Goal: Communication & Community: Share content

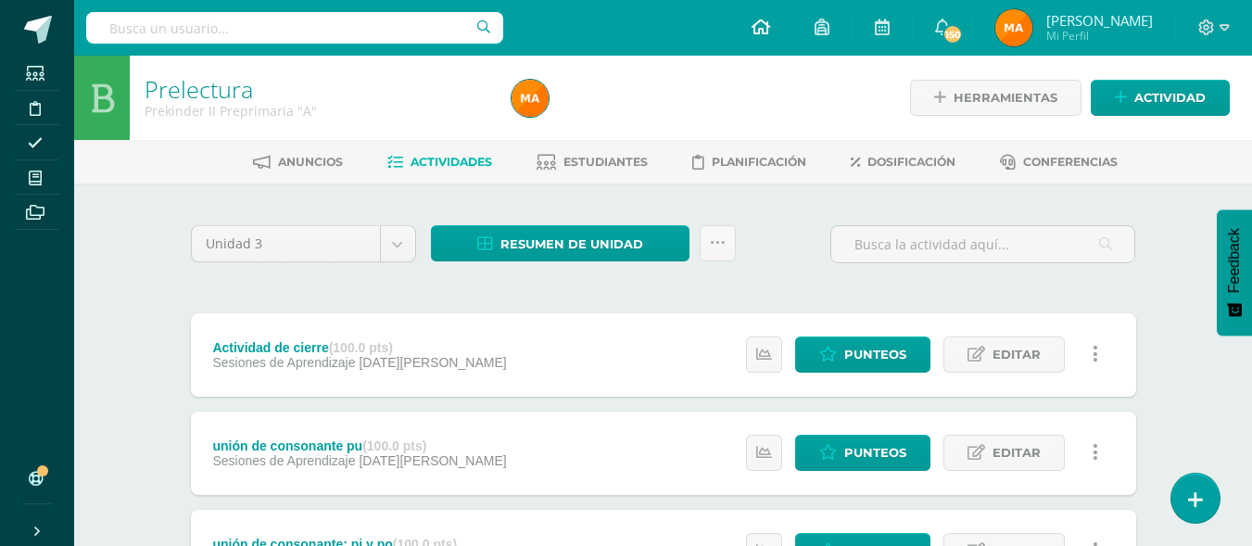
click at [756, 32] on icon at bounding box center [761, 27] width 19 height 17
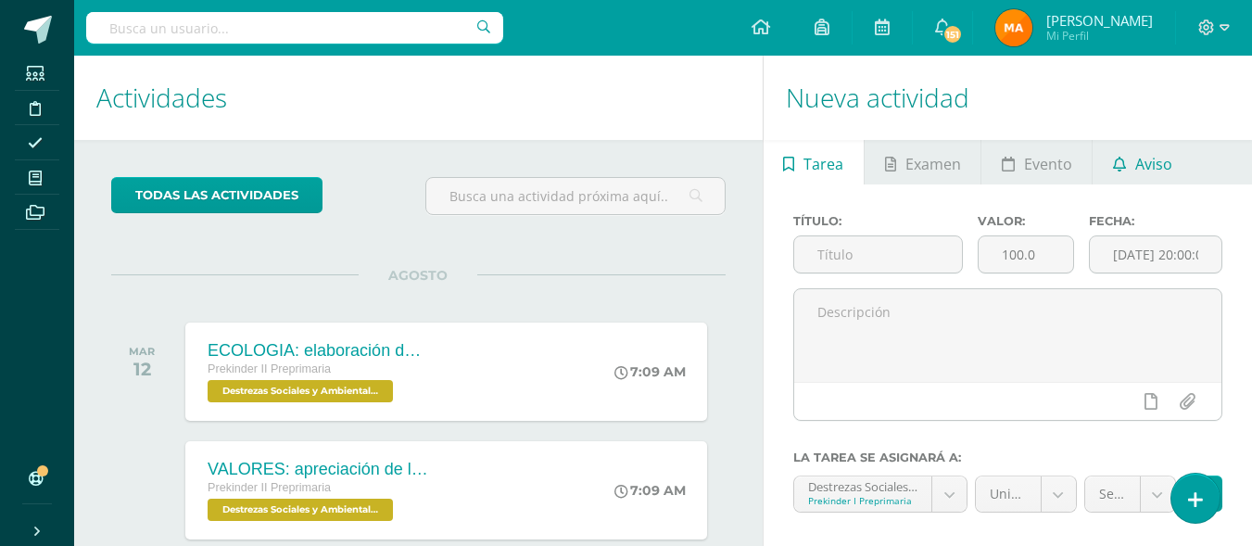
click at [1120, 178] on link "Aviso" at bounding box center [1142, 162] width 99 height 44
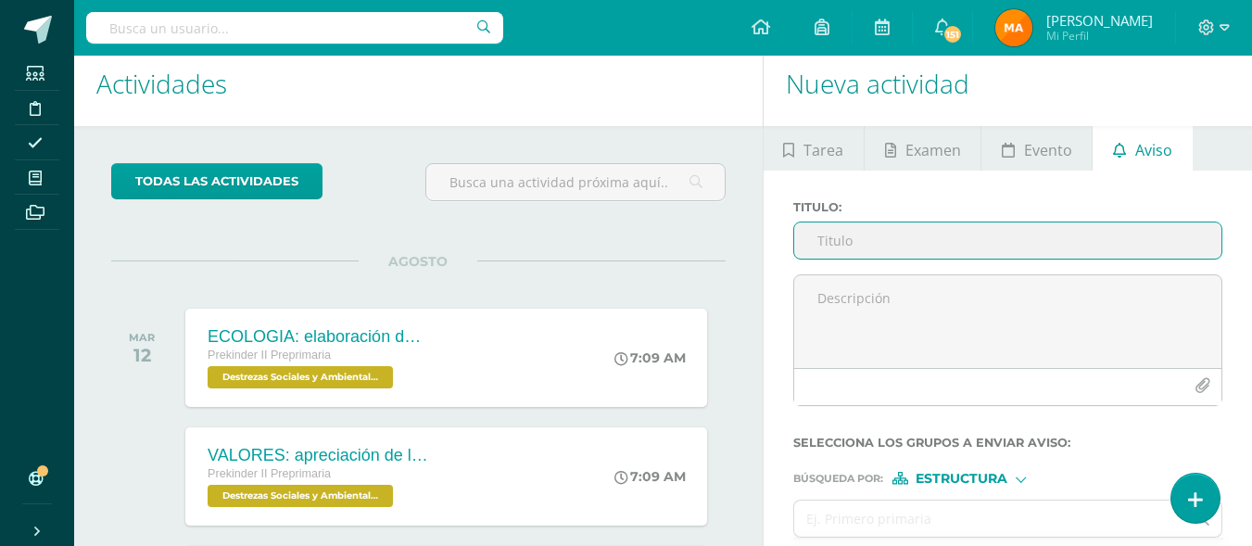
scroll to position [11, 0]
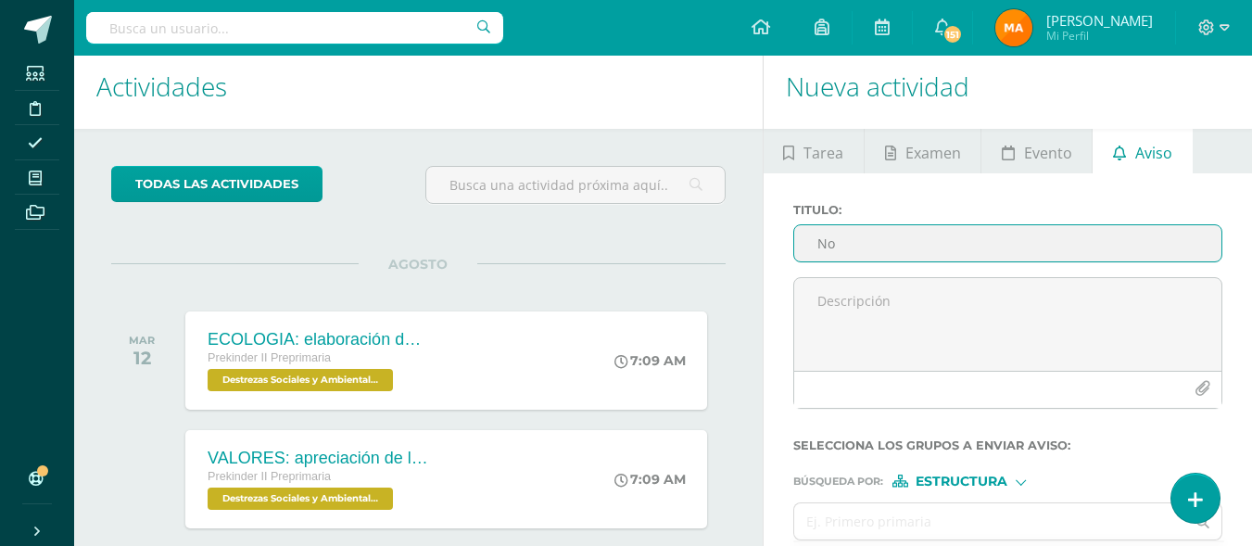
type input "N"
type input "Disfraz de clausura"
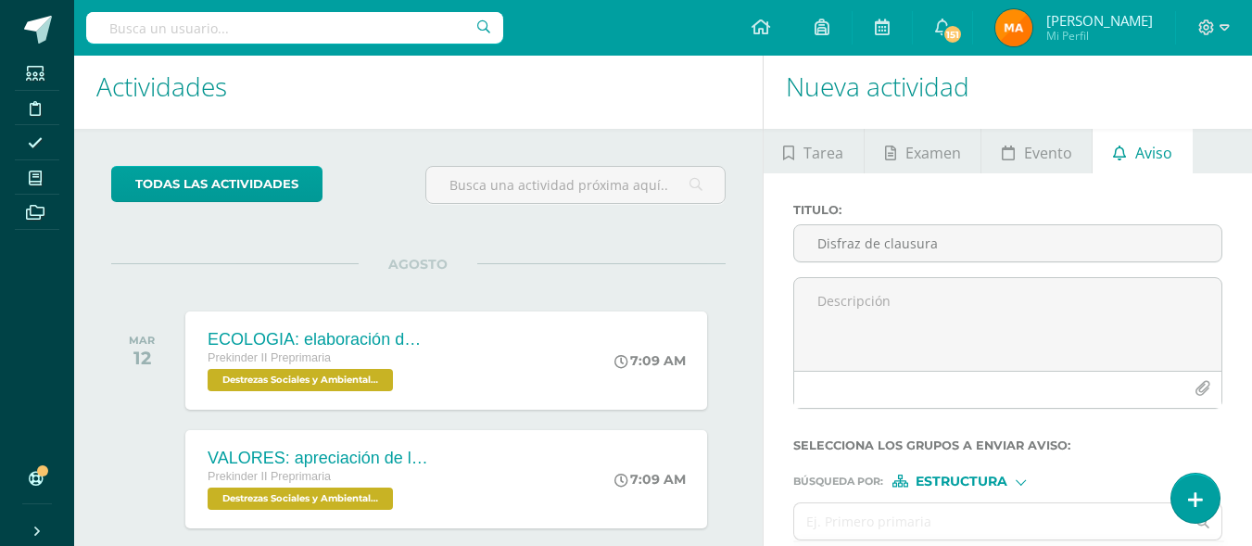
click at [985, 276] on div "Titulo : Disfraz de clausura" at bounding box center [1008, 240] width 444 height 74
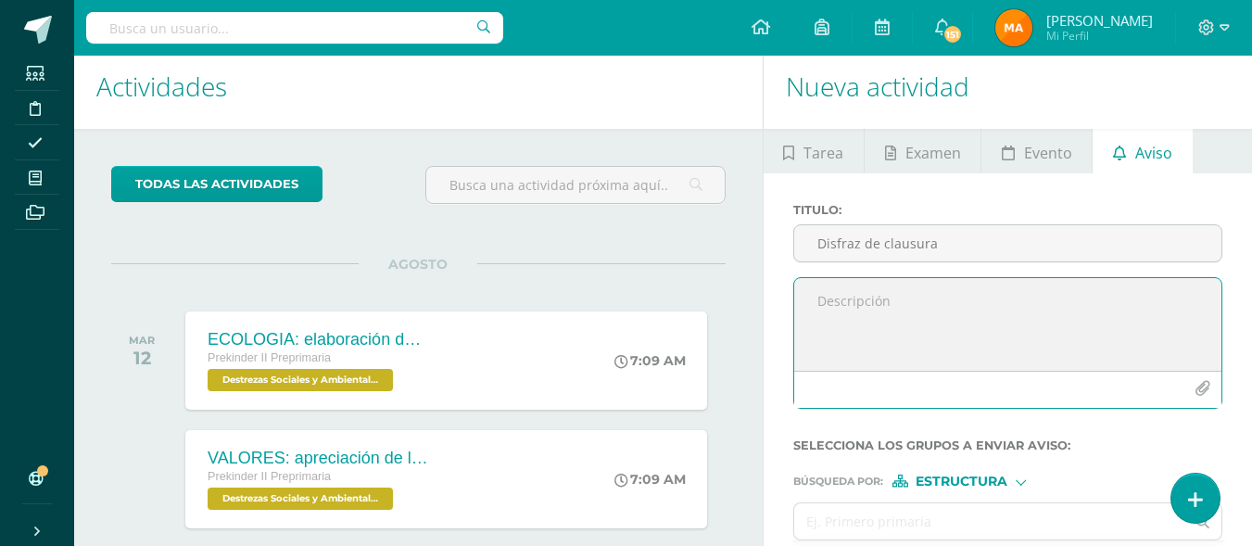
click at [925, 290] on textarea at bounding box center [1007, 324] width 427 height 93
type textarea "B"
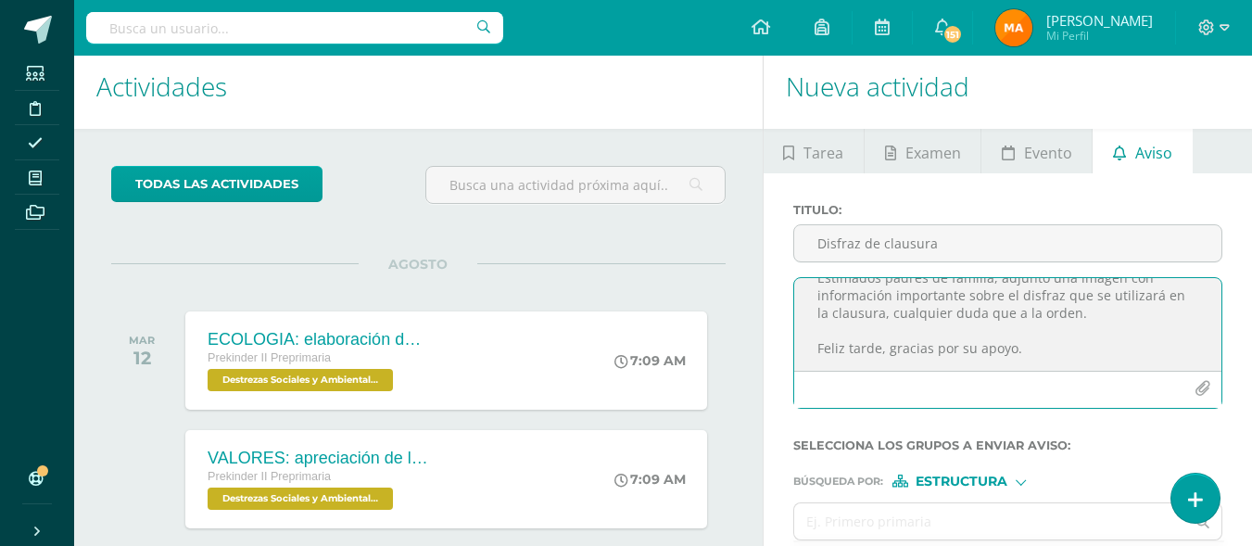
scroll to position [0, 0]
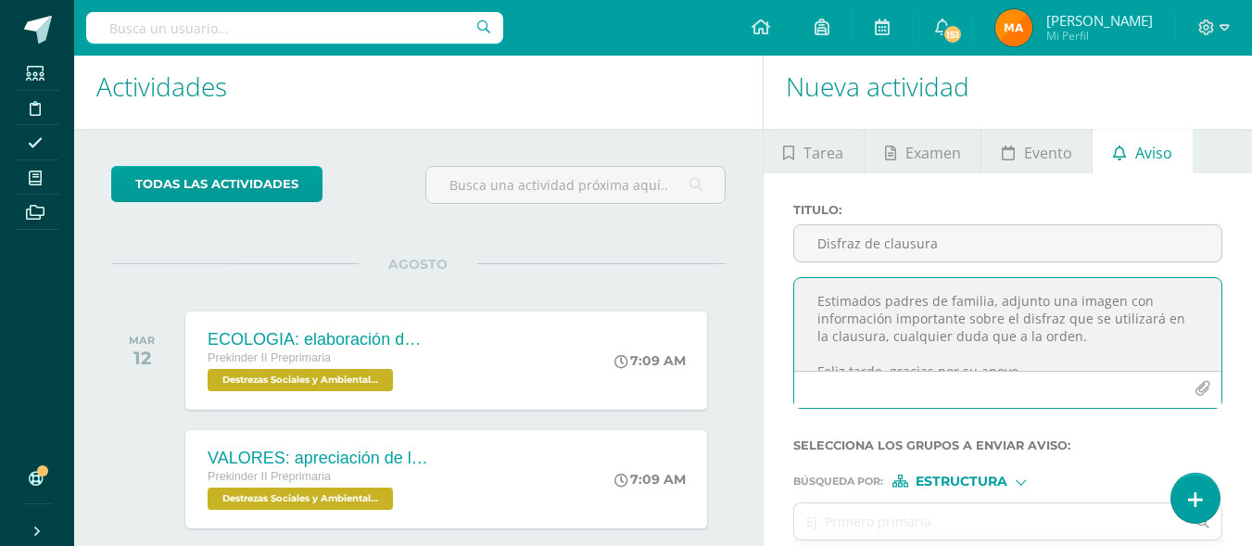
drag, startPoint x: 1022, startPoint y: 360, endPoint x: 772, endPoint y: 278, distance: 263.2
click at [772, 278] on div "Titulo : Disfraz de clausura Estimados padres de familia, adjunto una imagen co…" at bounding box center [1008, 402] width 488 height 459
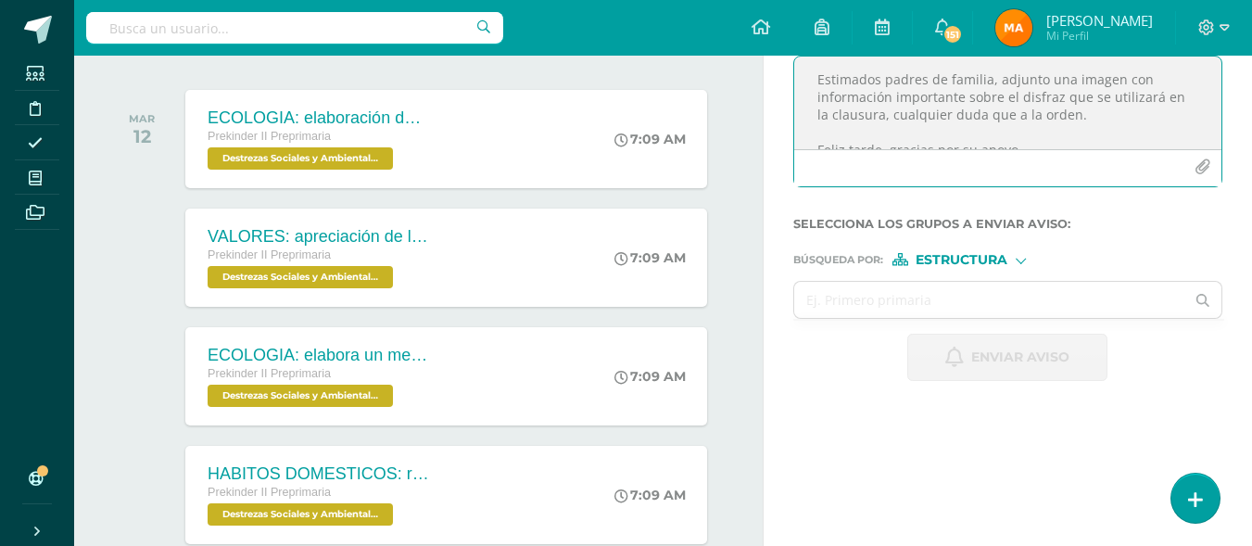
scroll to position [234, 0]
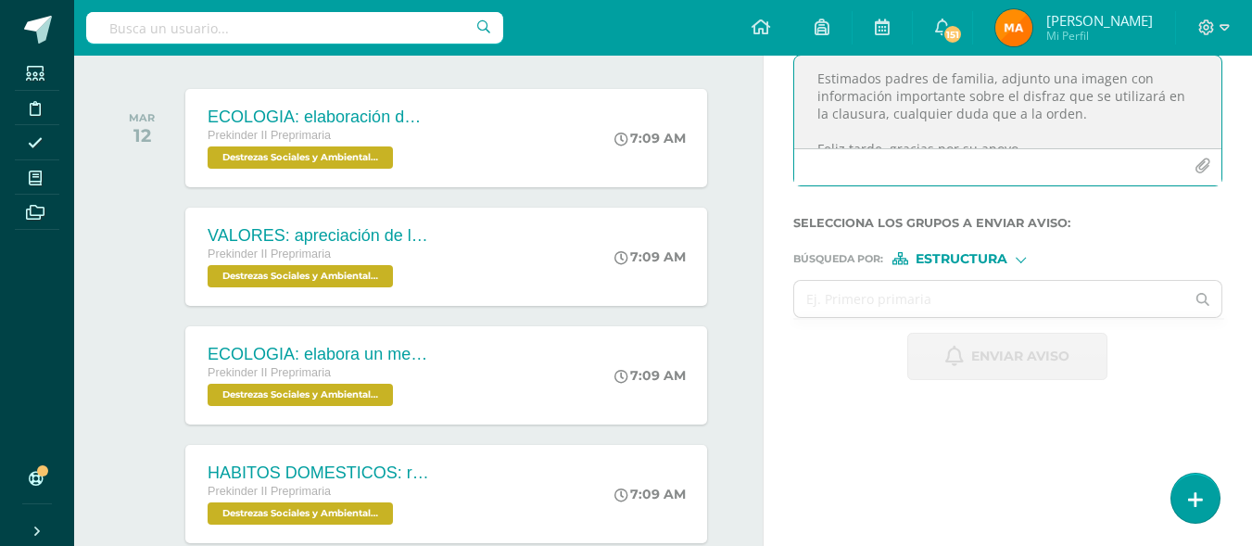
type textarea "Estimados padres de familia, adjunto una imagen con información importante sobr…"
click at [949, 260] on span "Estructura" at bounding box center [962, 259] width 92 height 10
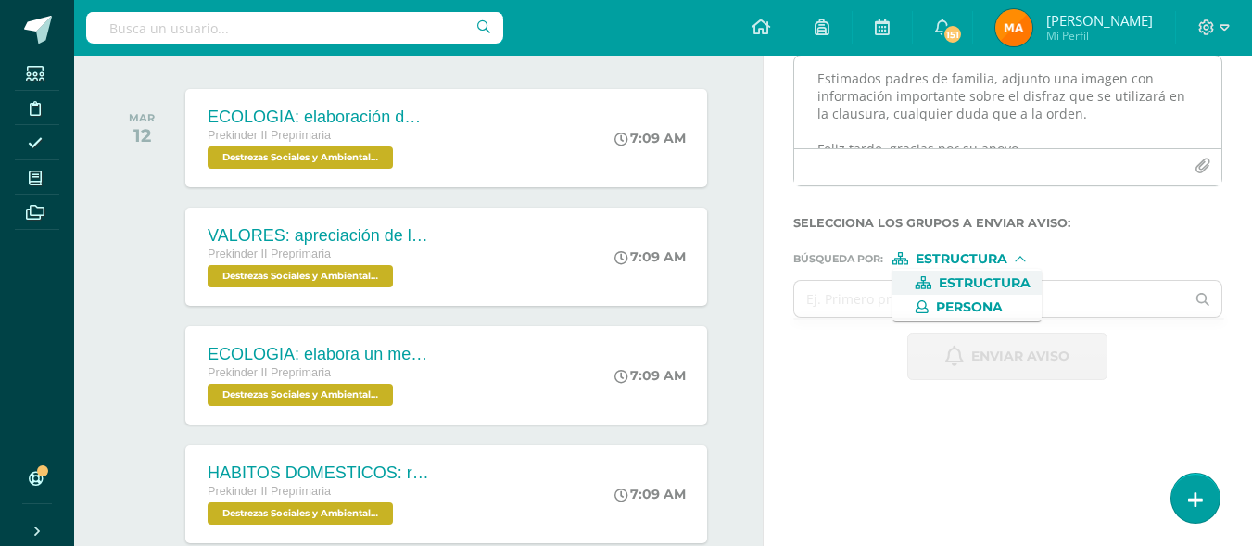
click at [1204, 157] on button "button" at bounding box center [1202, 166] width 36 height 36
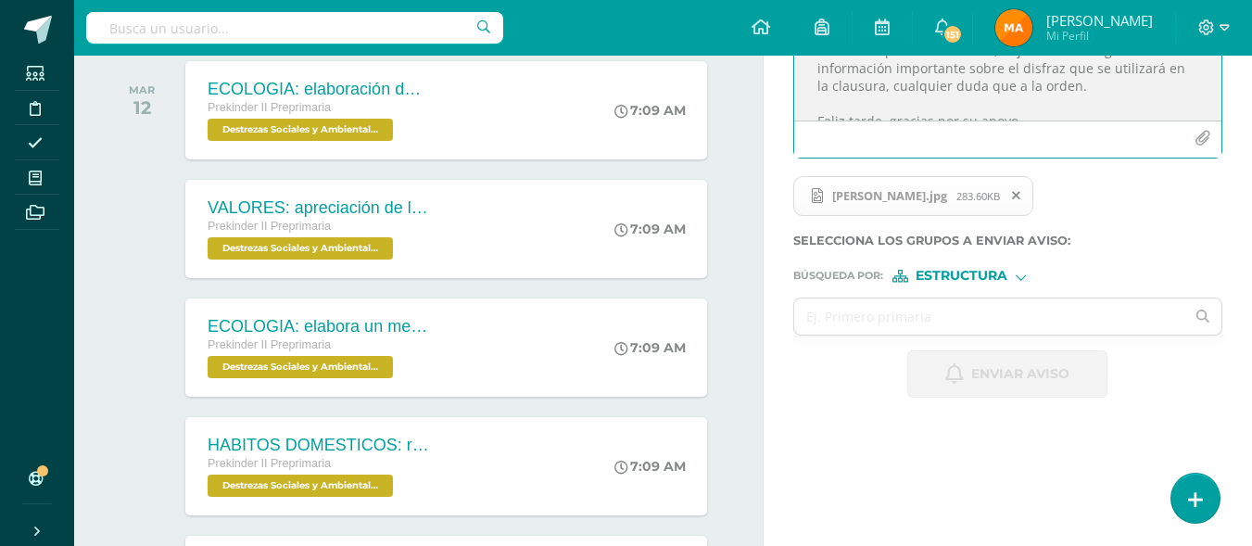
scroll to position [265, 0]
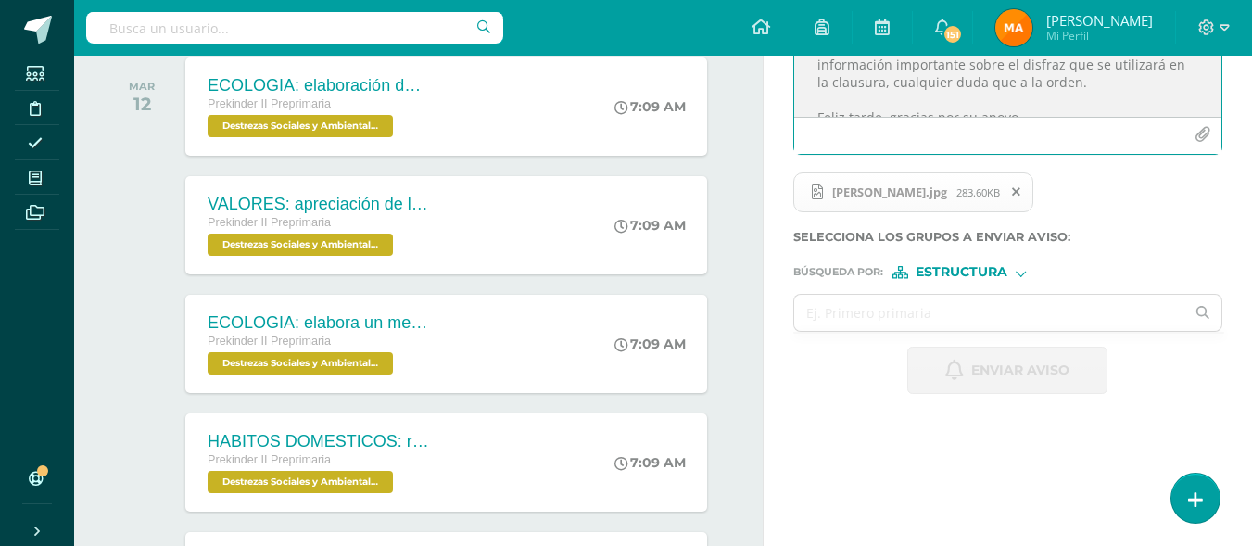
click at [982, 275] on span "Estructura" at bounding box center [962, 272] width 92 height 10
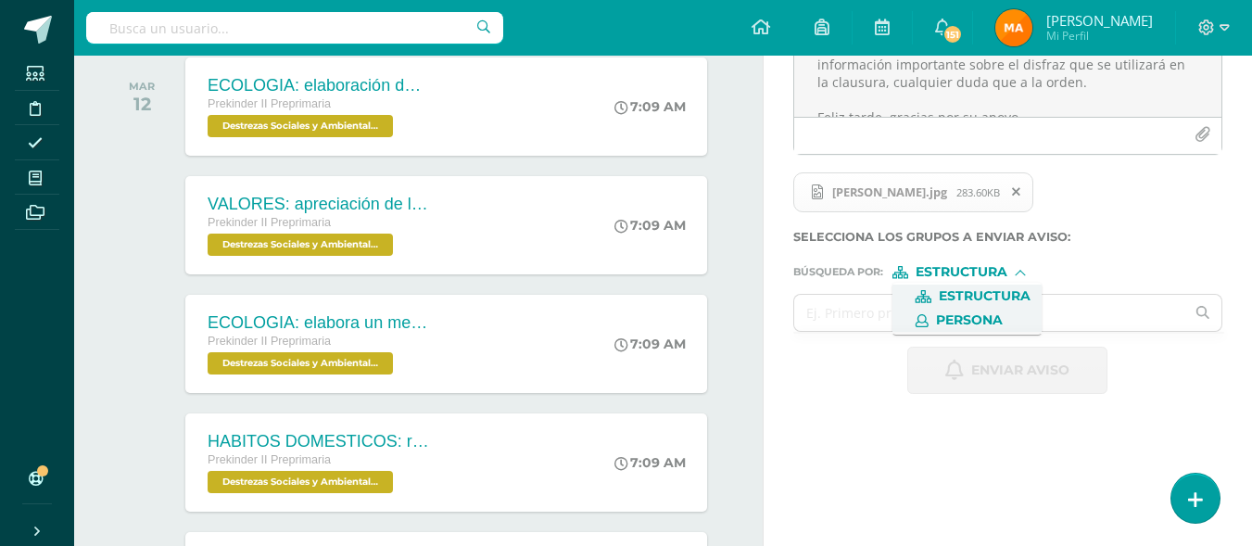
click at [956, 317] on span "Persona" at bounding box center [969, 320] width 67 height 10
click at [936, 314] on input "text" at bounding box center [989, 313] width 391 height 36
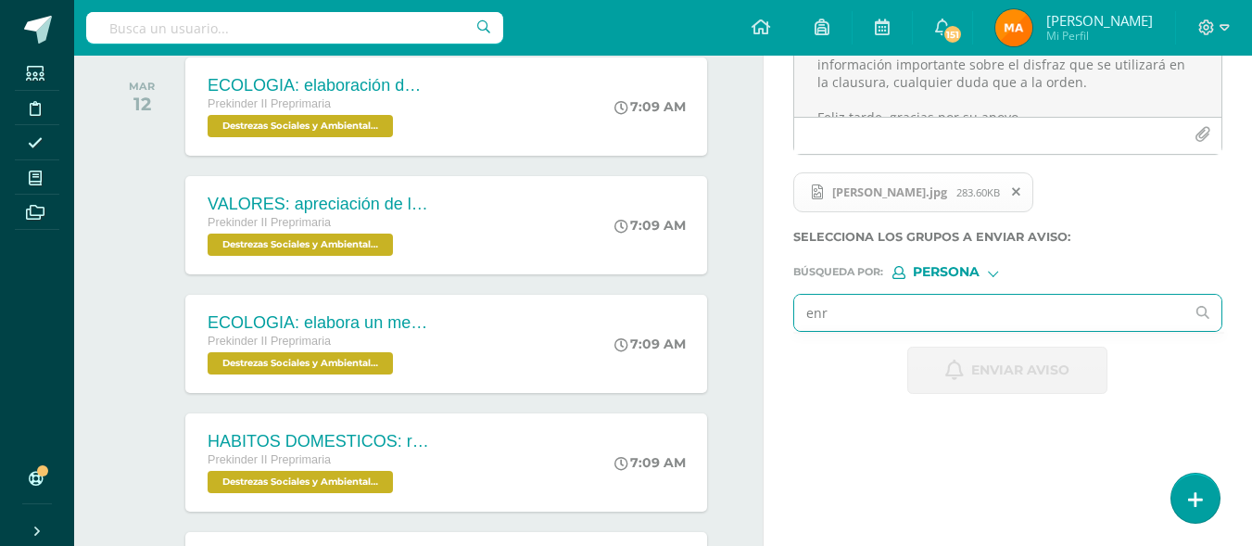
type input "enri"
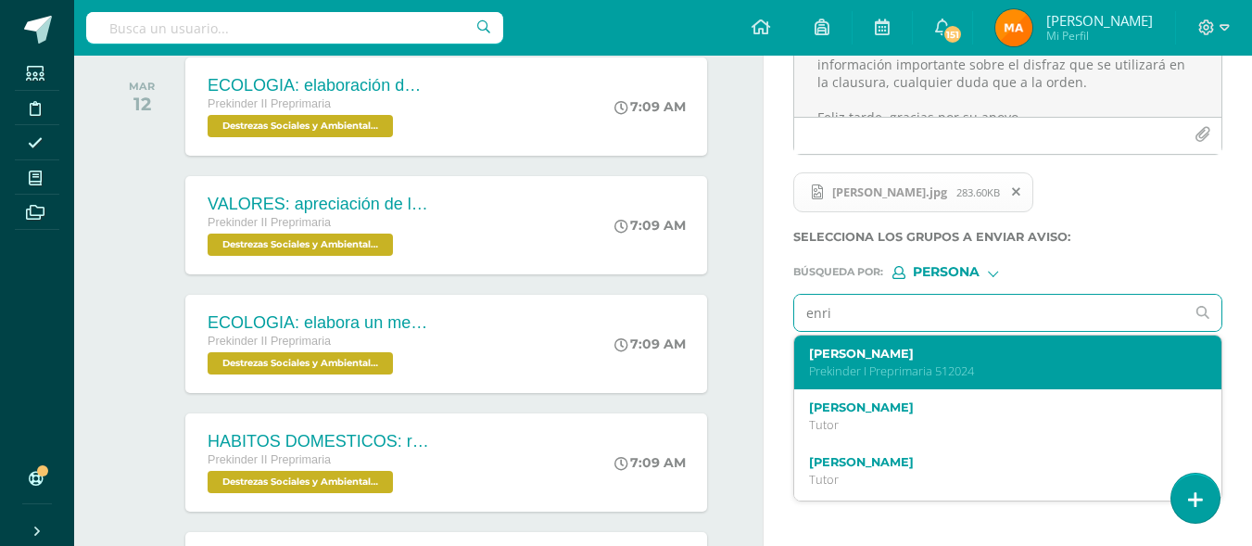
click at [893, 359] on label "Enrique García Durán" at bounding box center [1000, 354] width 382 height 14
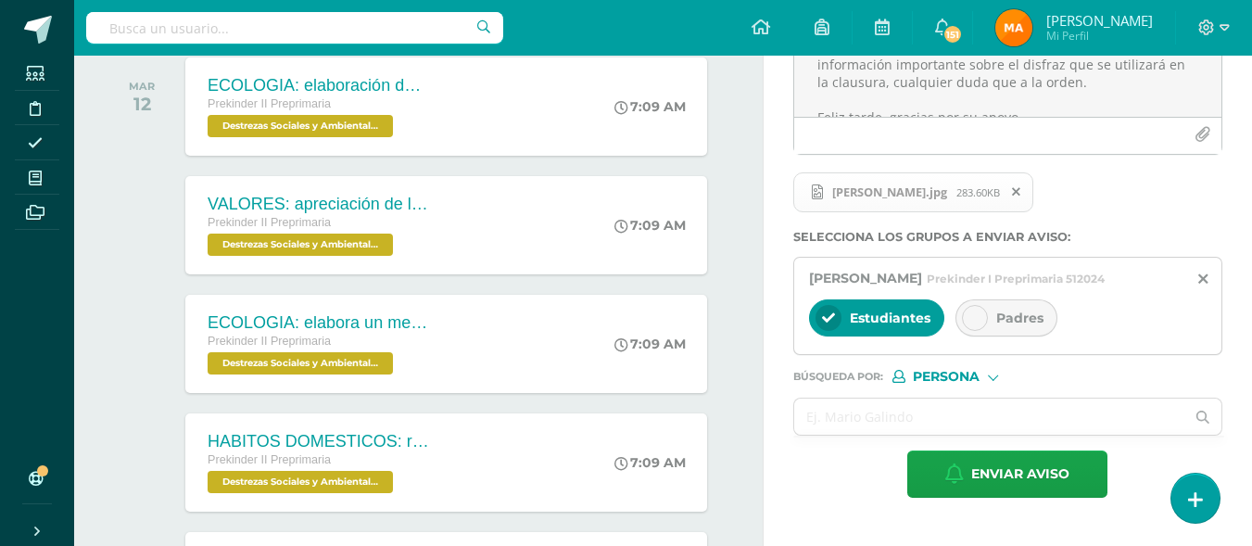
click at [969, 323] on icon at bounding box center [975, 317] width 13 height 13
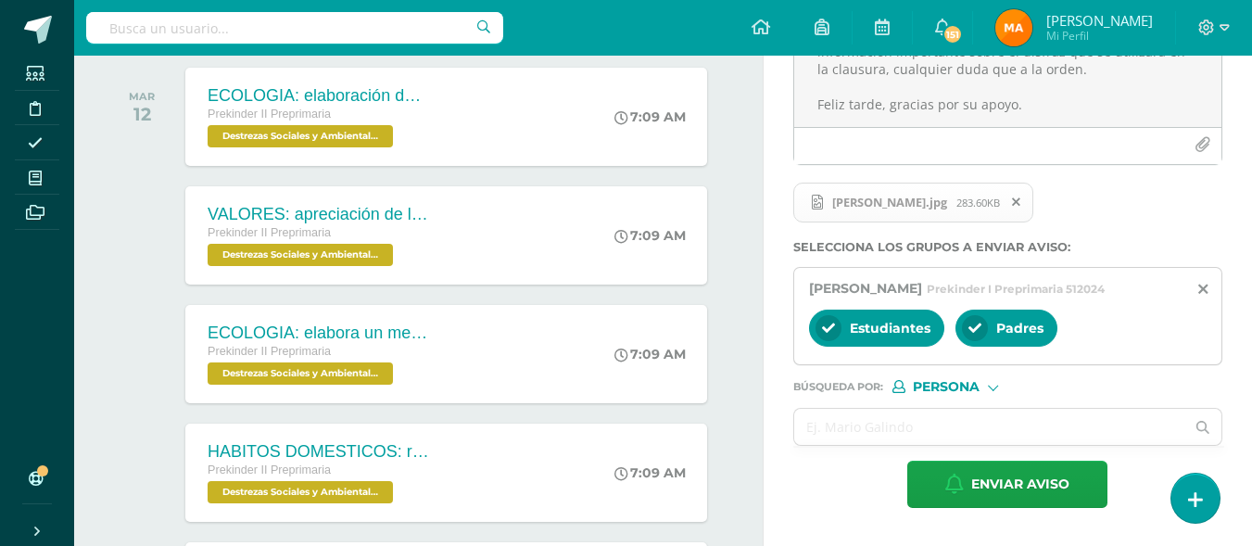
scroll to position [326, 0]
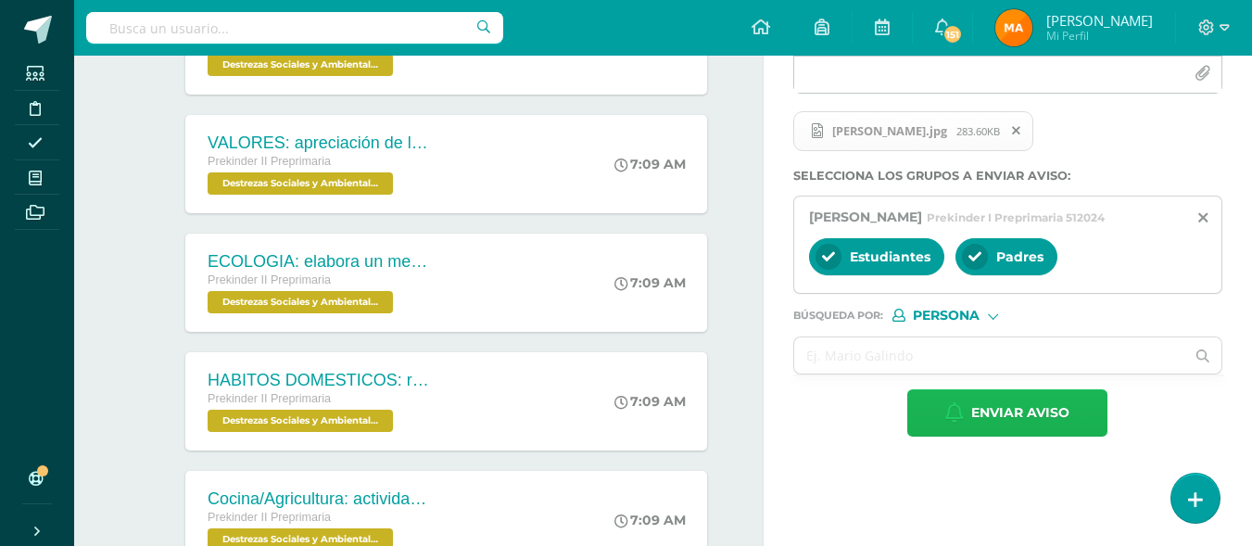
click at [949, 410] on icon "button" at bounding box center [954, 412] width 19 height 20
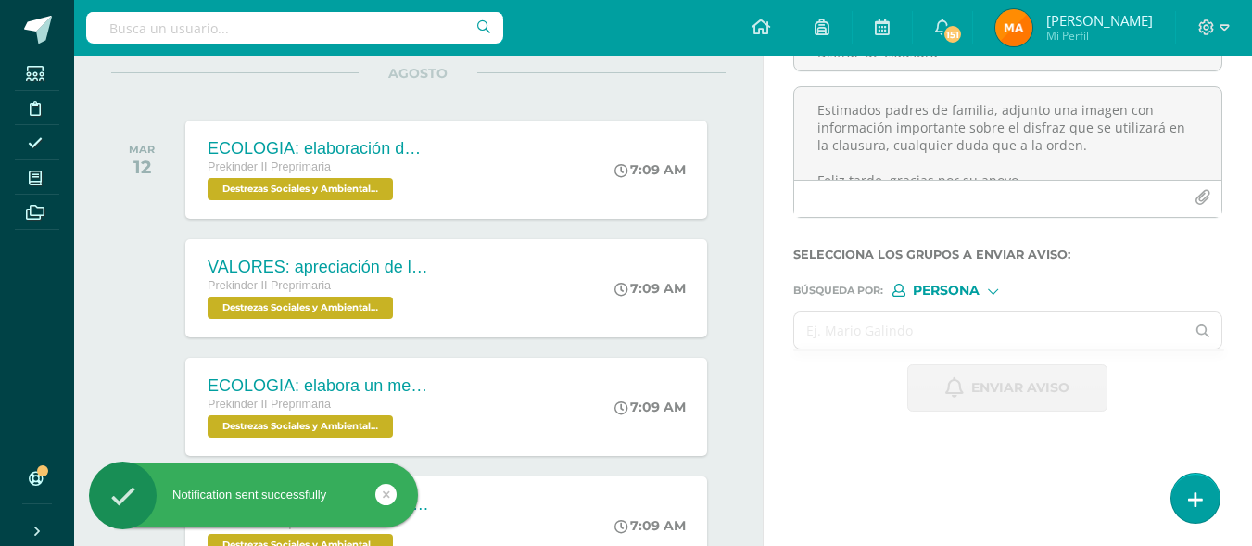
scroll to position [141, 0]
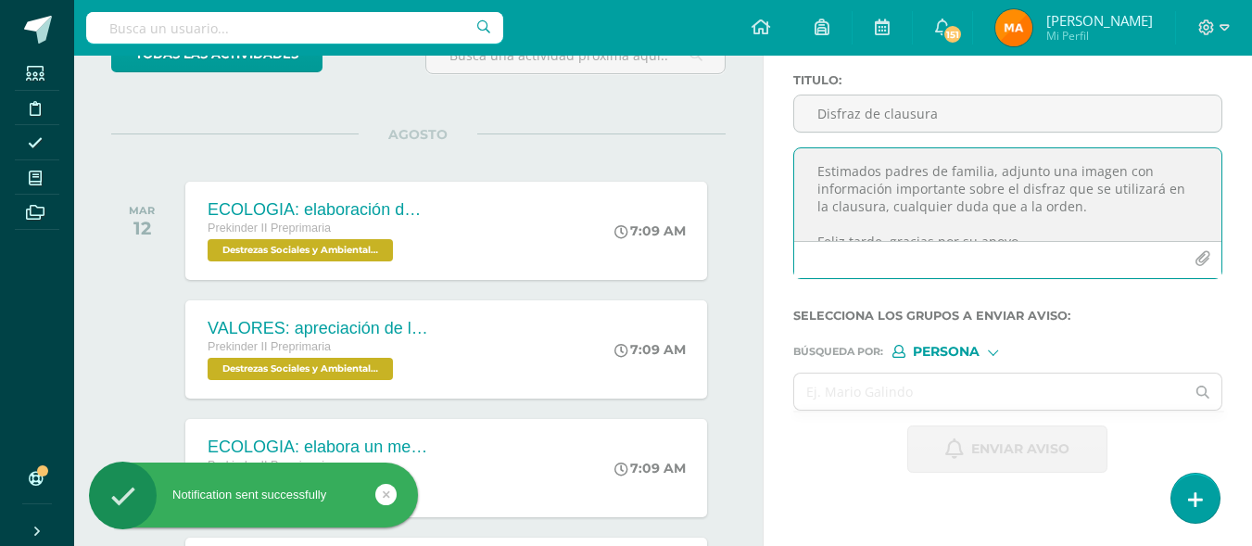
click at [886, 197] on textarea "Estimados padres de familia, adjunto una imagen con información importante sobr…" at bounding box center [1007, 194] width 427 height 93
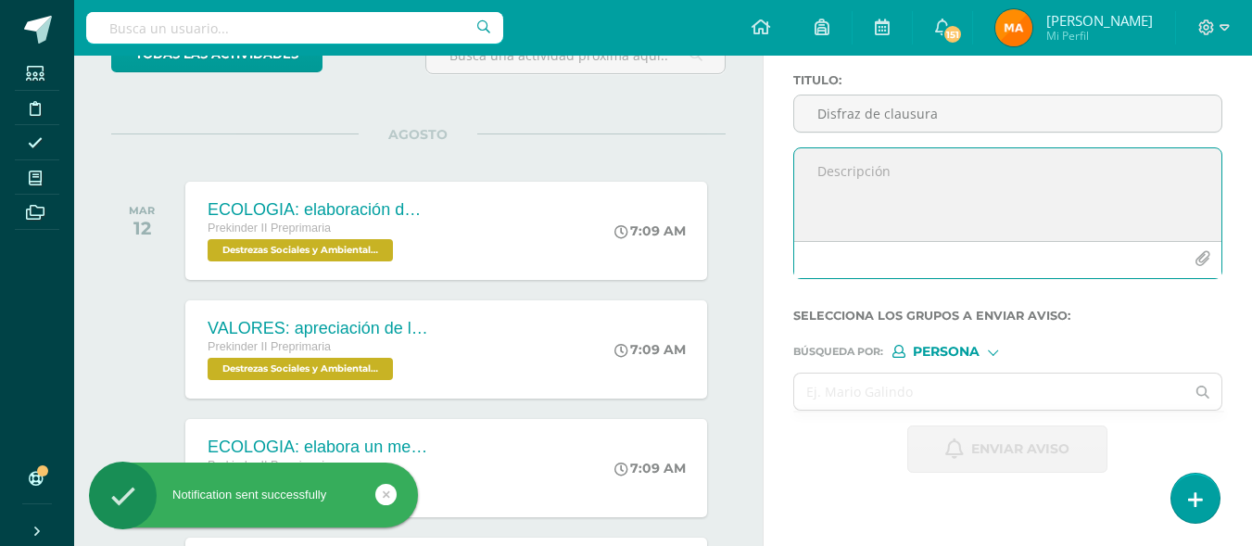
paste textarea "Estimados padres de familia, adjunto una imagen con información importante sobr…"
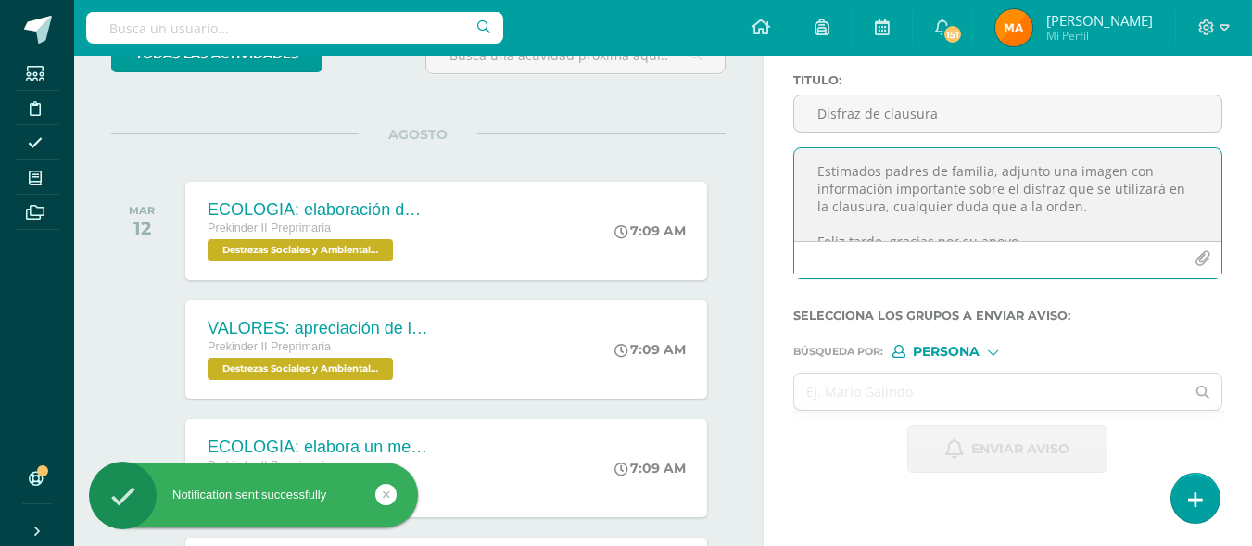
scroll to position [9, 0]
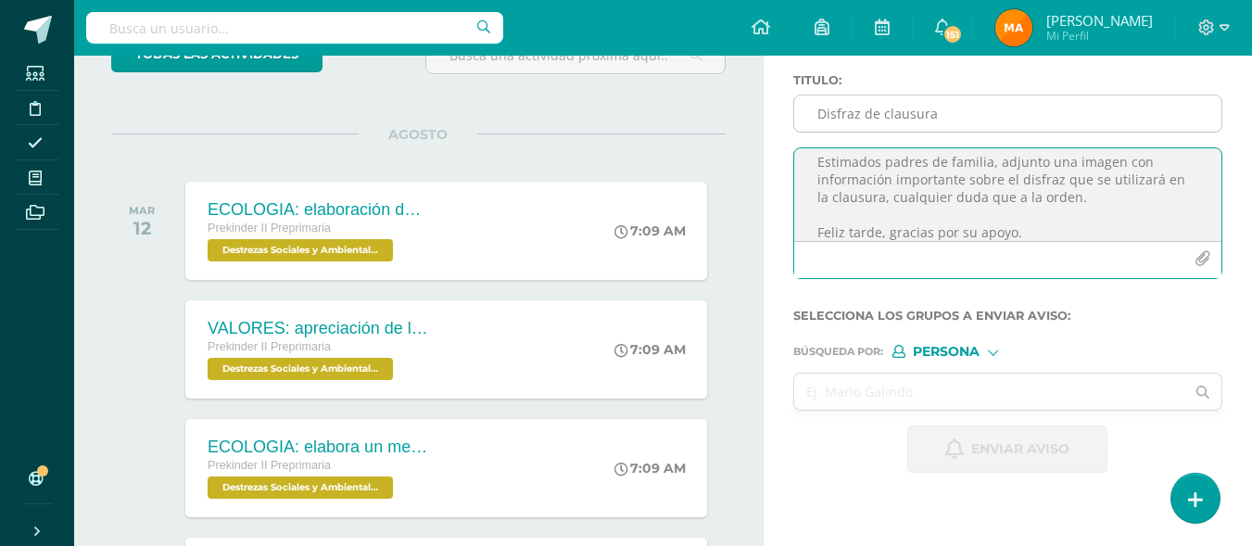
type textarea "Estimados padres de familia, adjunto una imagen con información importante sobr…"
click at [866, 120] on input "Disfraz de clausura" at bounding box center [1007, 113] width 427 height 36
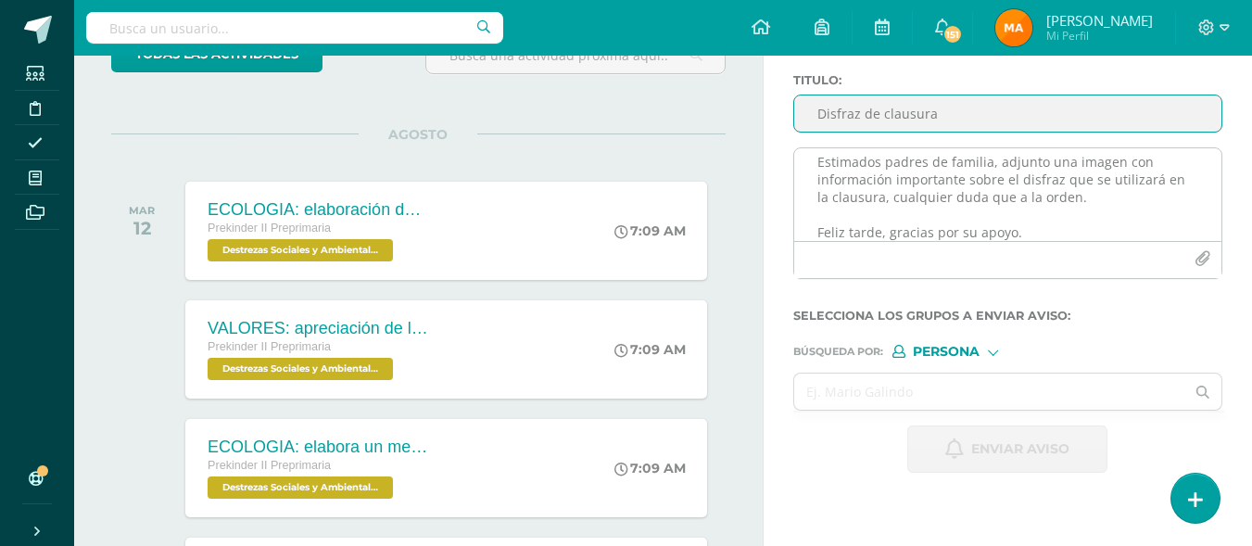
type input "Disfraz de clausura"
click at [1198, 260] on icon "button" at bounding box center [1203, 259] width 16 height 16
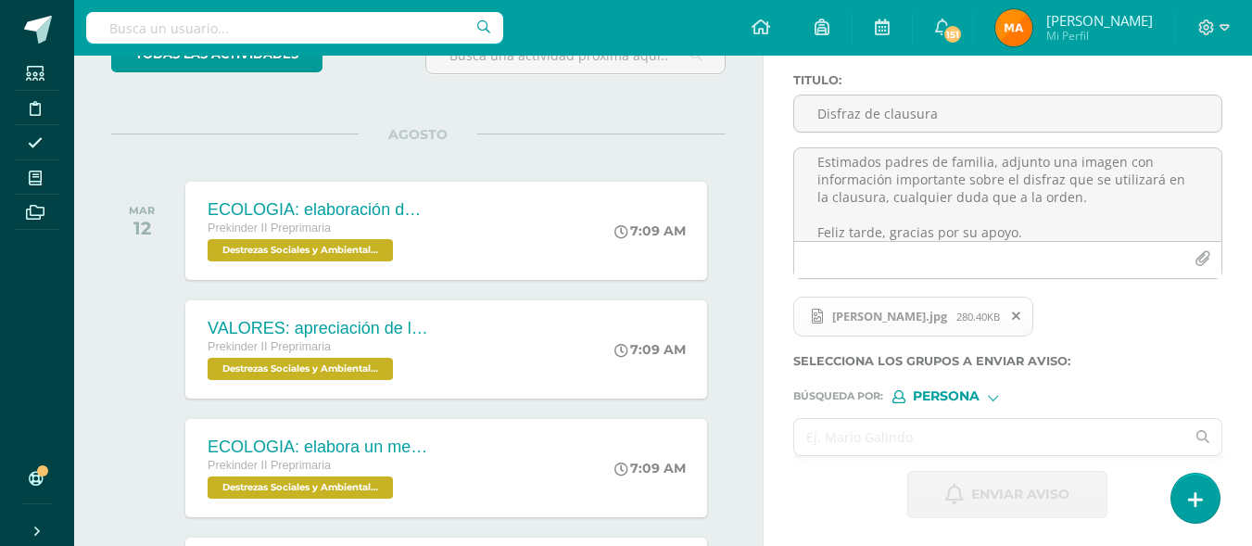
click at [829, 437] on input "text" at bounding box center [989, 437] width 391 height 36
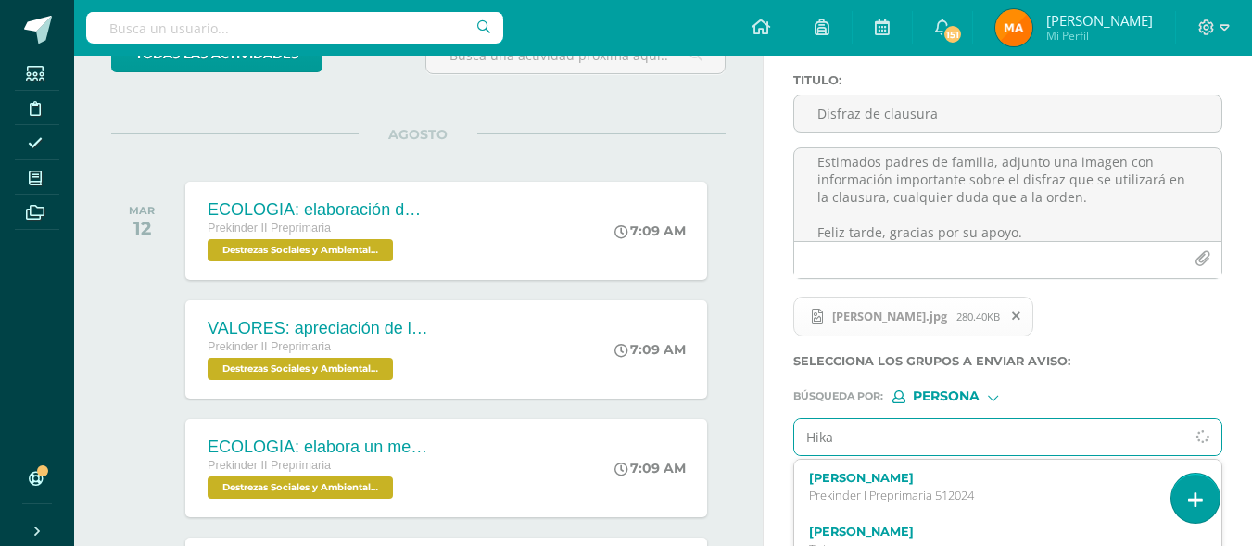
type input "Hikar"
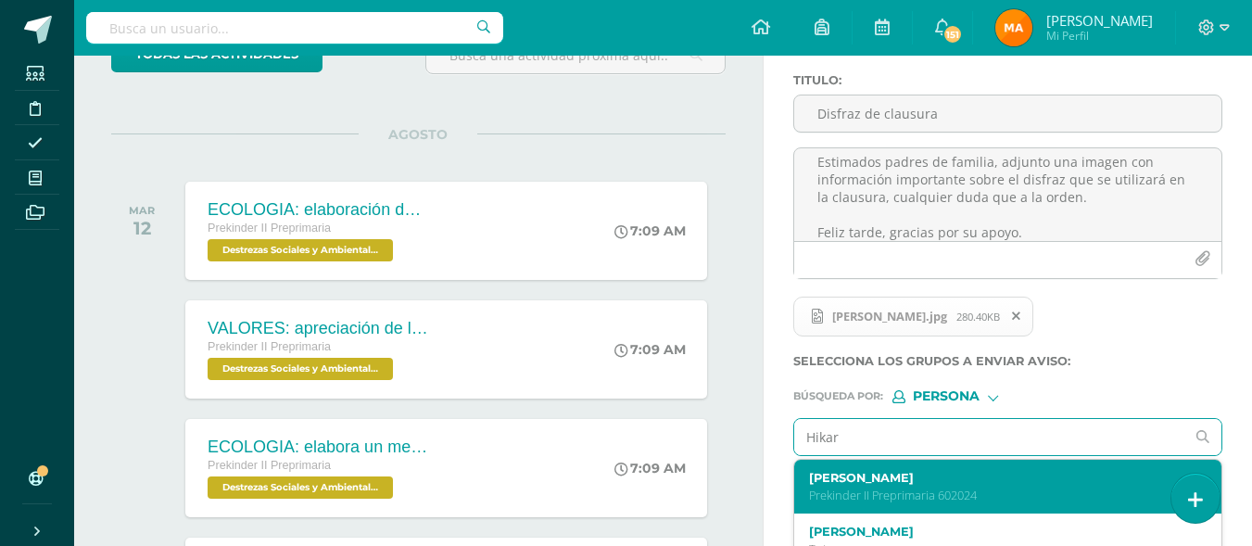
click at [840, 492] on p "Prekinder II Preprimaria 602024" at bounding box center [1000, 496] width 382 height 16
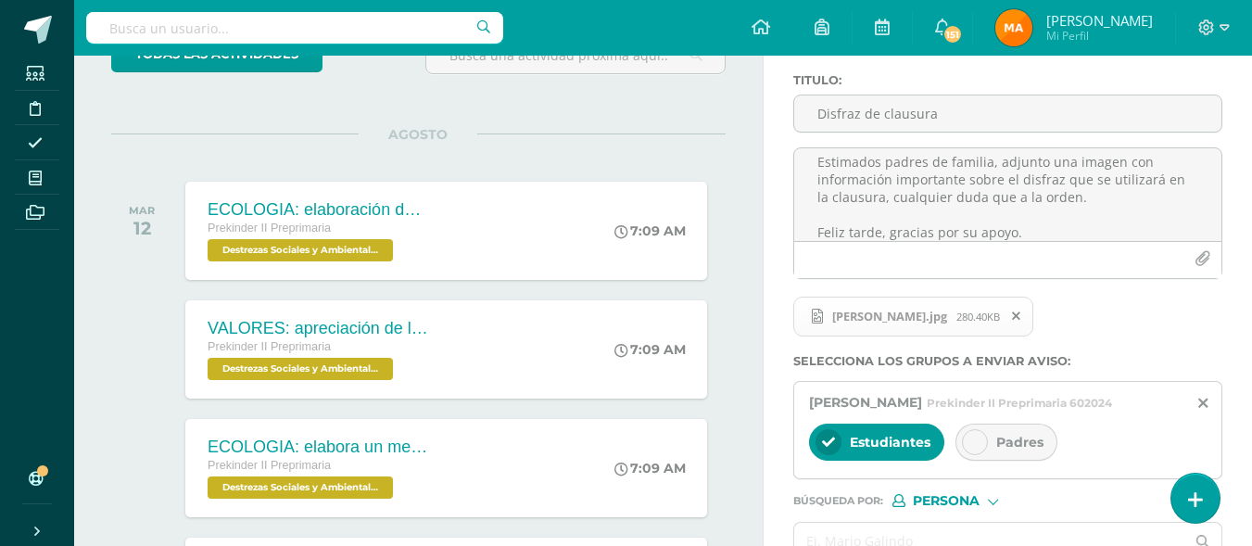
click at [984, 439] on div at bounding box center [975, 442] width 26 height 26
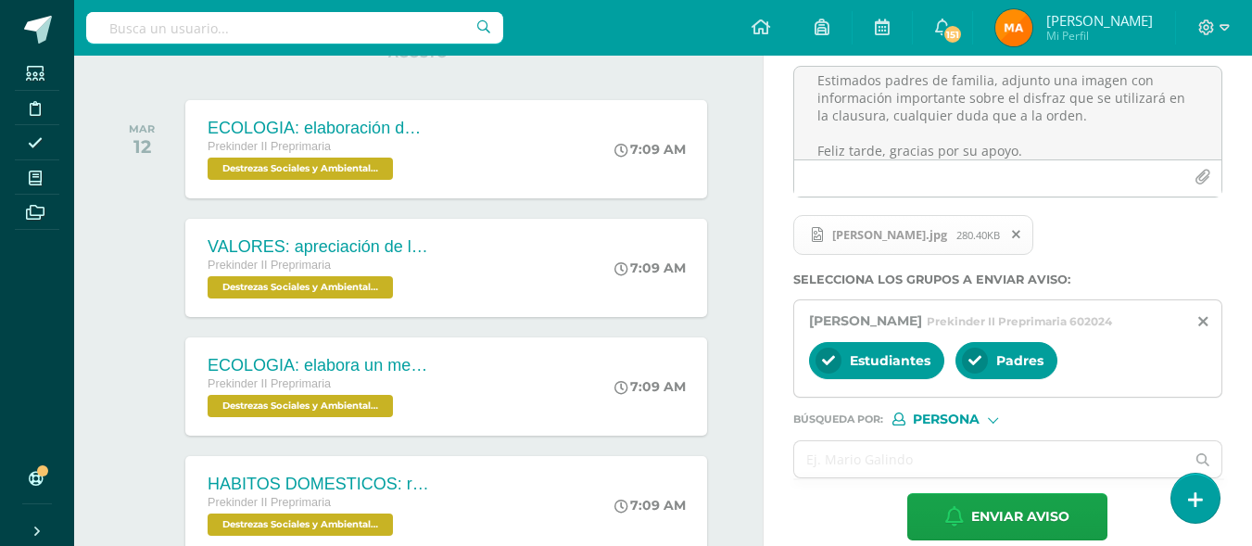
scroll to position [234, 0]
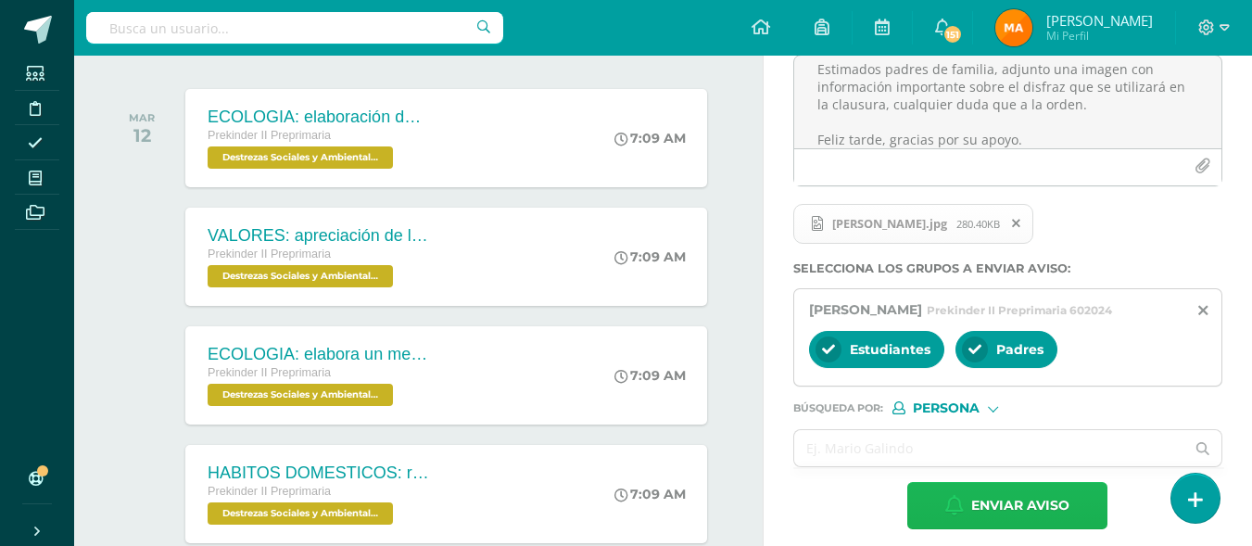
click at [976, 496] on span "Enviar aviso" at bounding box center [1020, 505] width 98 height 45
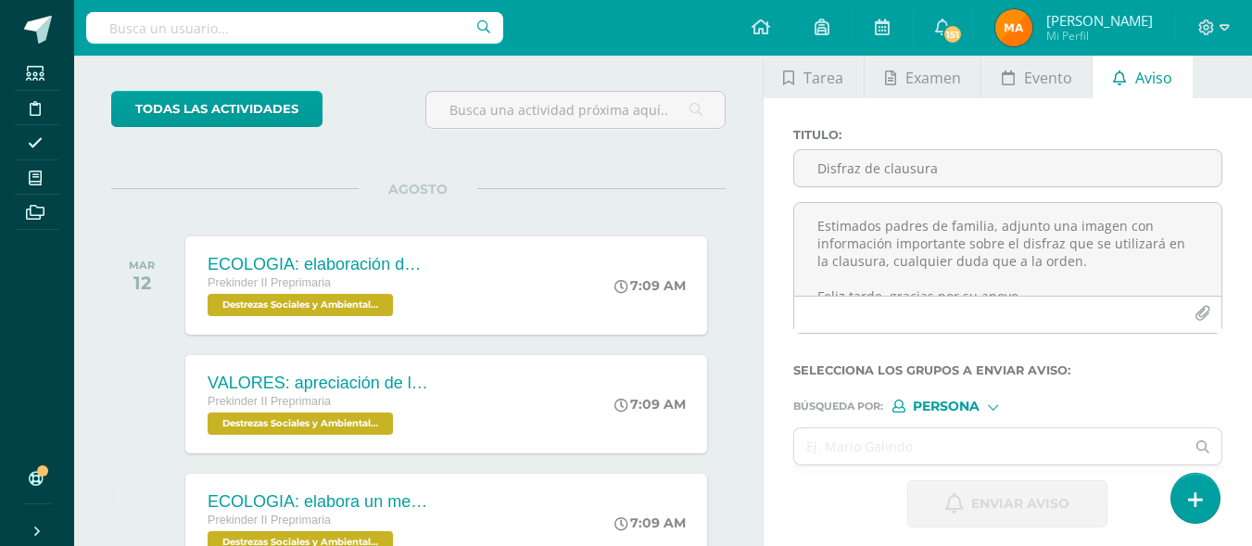
scroll to position [0, 0]
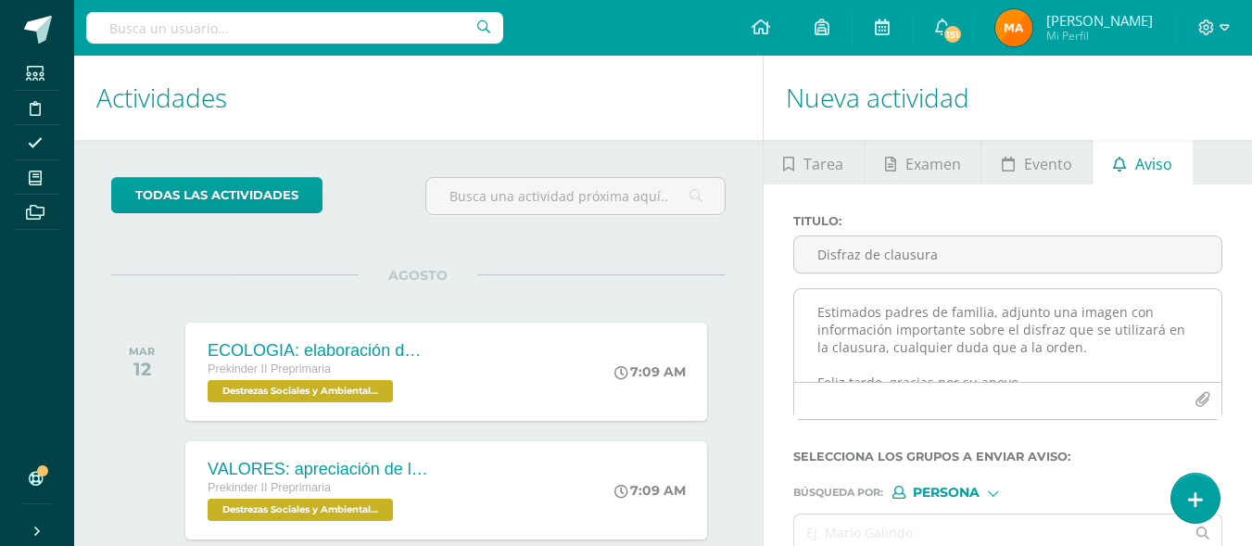
click at [968, 320] on textarea "Estimados padres de familia, adjunto una imagen con información importante sobr…" at bounding box center [1007, 335] width 427 height 93
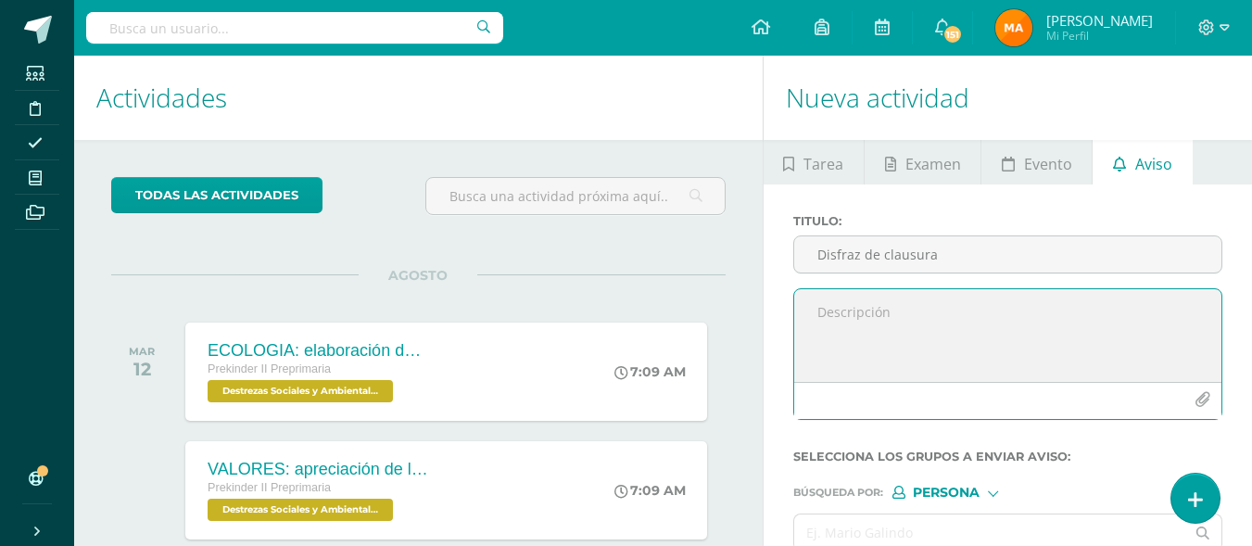
paste textarea "Estimados padres de familia, adjunto una imagen con información importante sobr…"
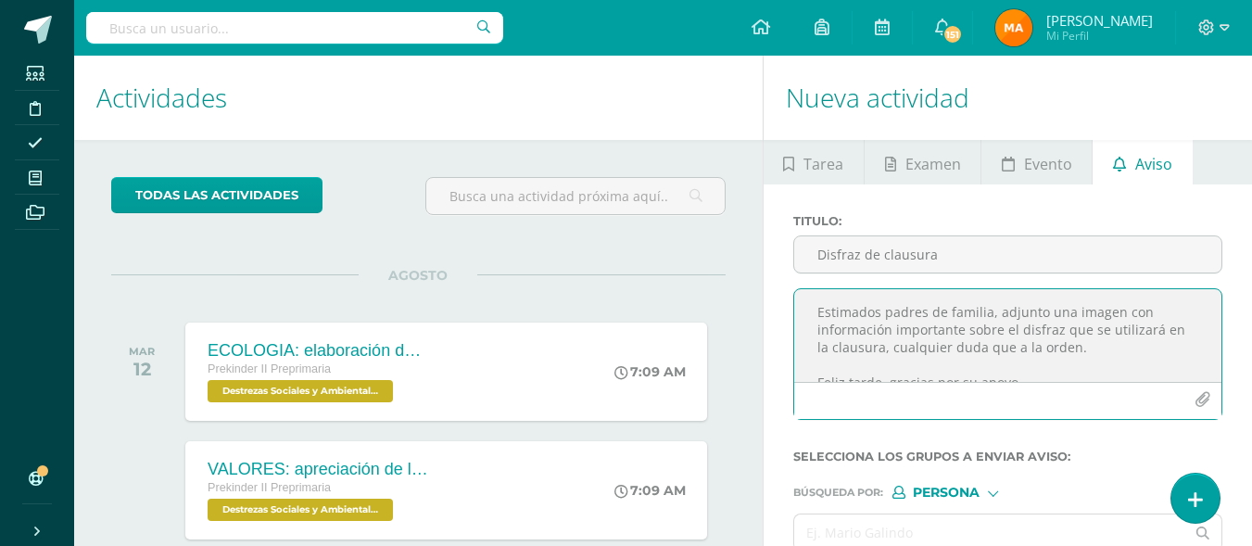
scroll to position [9, 0]
type textarea "Estimados padres de familia, adjunto una imagen con información importante sobr…"
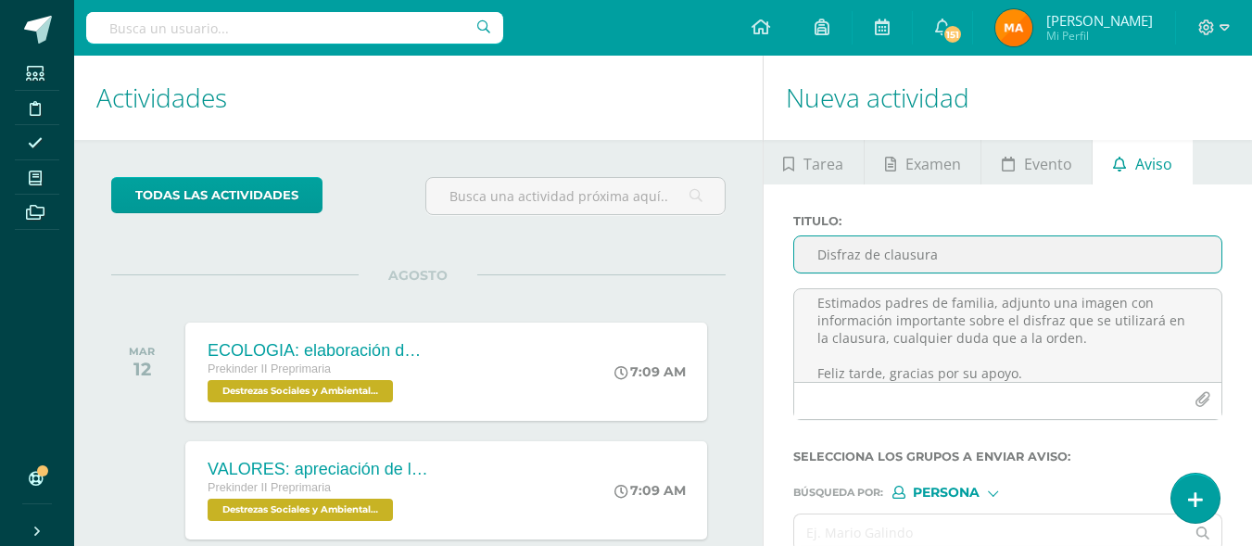
click at [896, 264] on input "Disfraz de clausura" at bounding box center [1007, 254] width 427 height 36
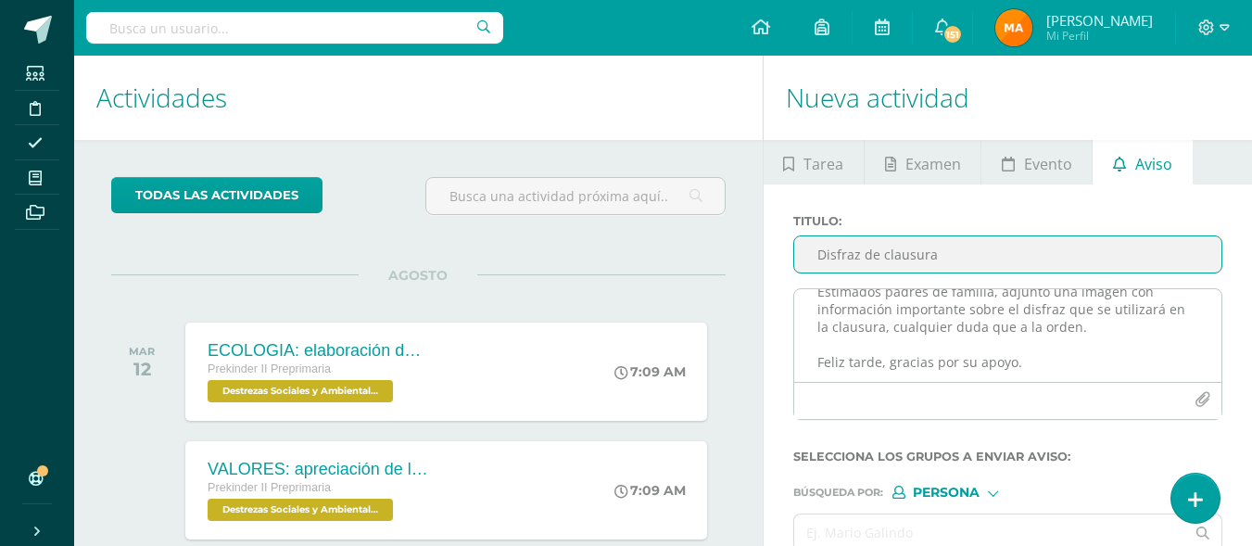
scroll to position [23, 0]
type input "Disfraz de clausura"
click at [1199, 403] on icon "button" at bounding box center [1203, 400] width 16 height 16
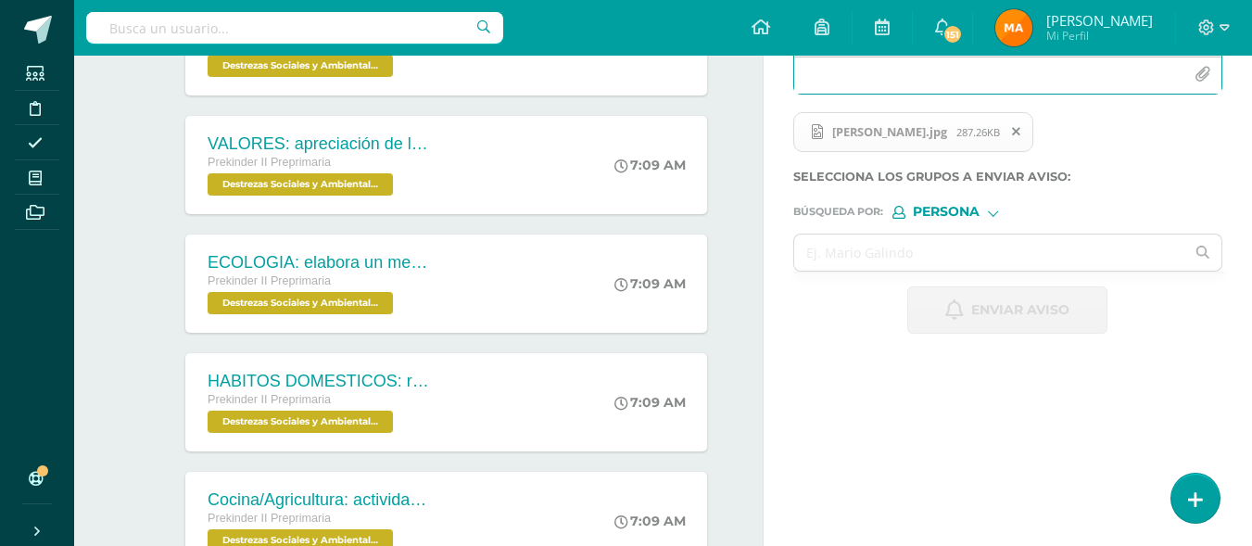
scroll to position [359, 0]
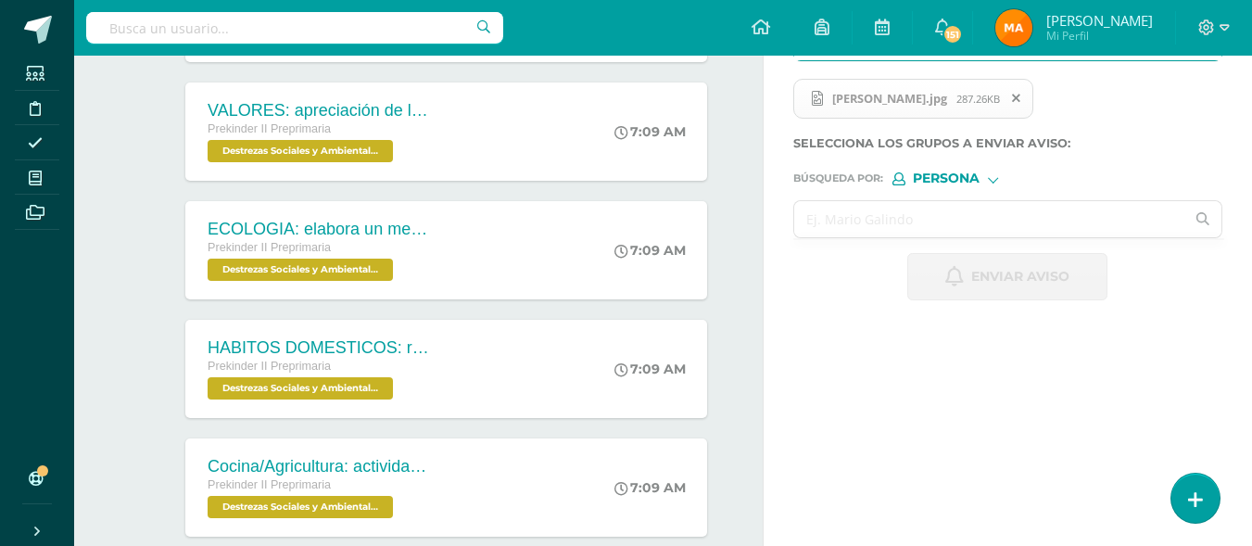
click at [921, 223] on input "text" at bounding box center [989, 219] width 391 height 36
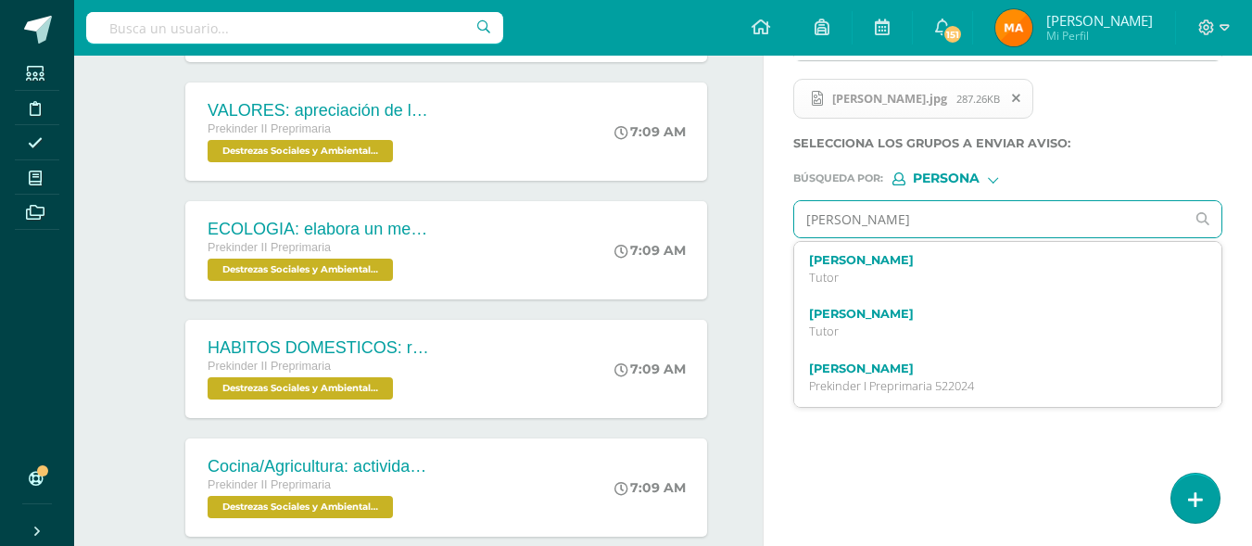
type input "Marcel"
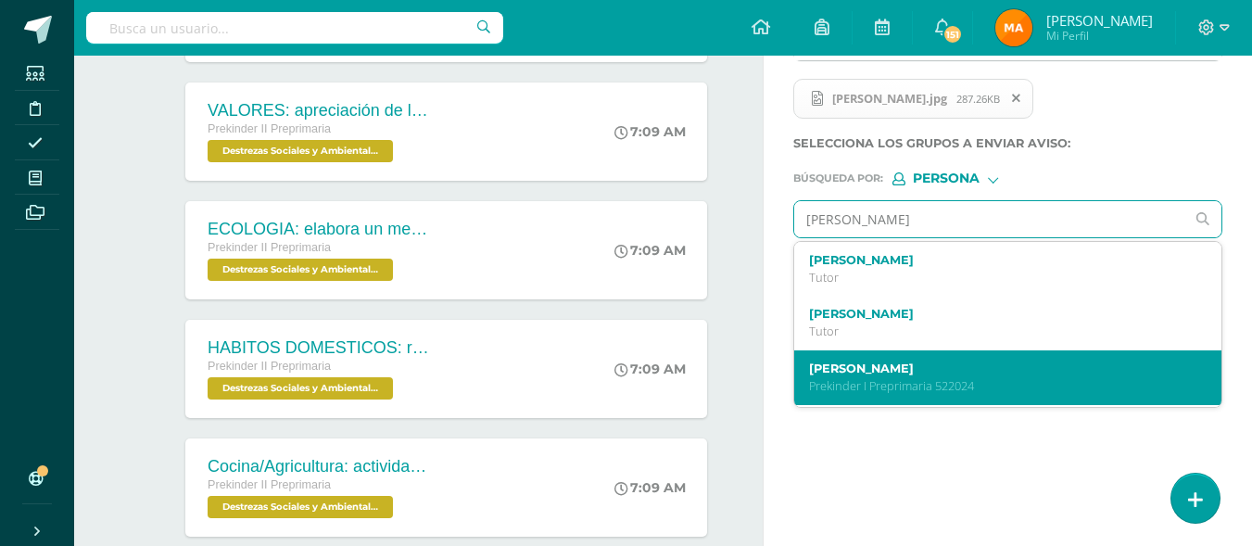
click at [882, 395] on div "Marcelo Maselli Méndez Prekinder I Preprimaria 522024" at bounding box center [1007, 377] width 427 height 55
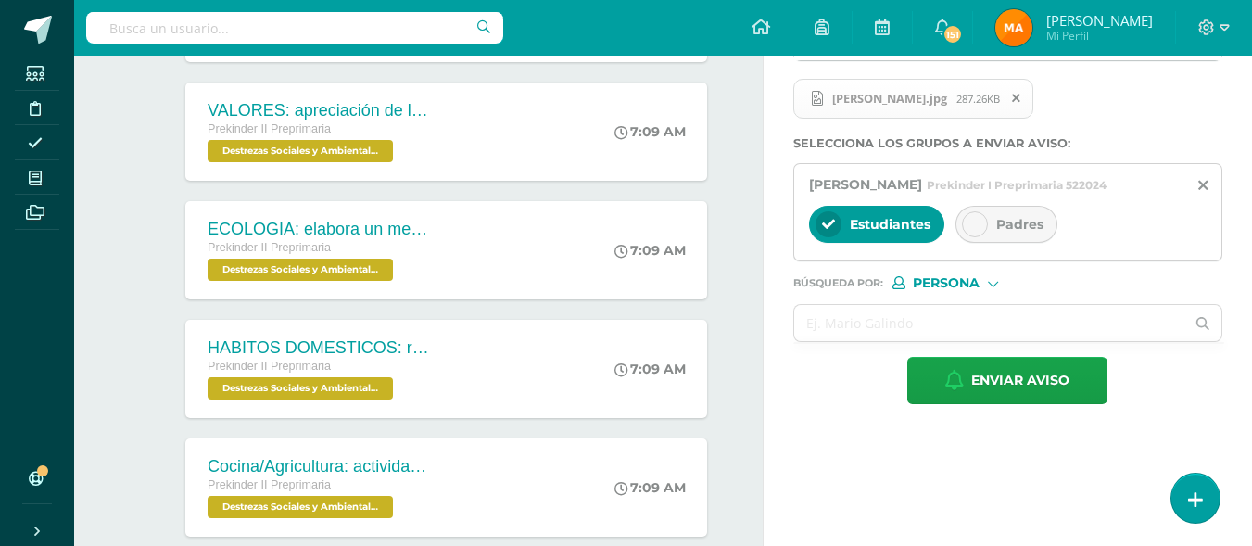
click at [989, 222] on div "Padres" at bounding box center [1007, 224] width 102 height 37
drag, startPoint x: 989, startPoint y: 222, endPoint x: 987, endPoint y: 285, distance: 62.1
click at [987, 285] on form "Titulo : Disfraz de clausura Estimados padres de familia, adjunto una imagen co…" at bounding box center [1007, 129] width 429 height 549
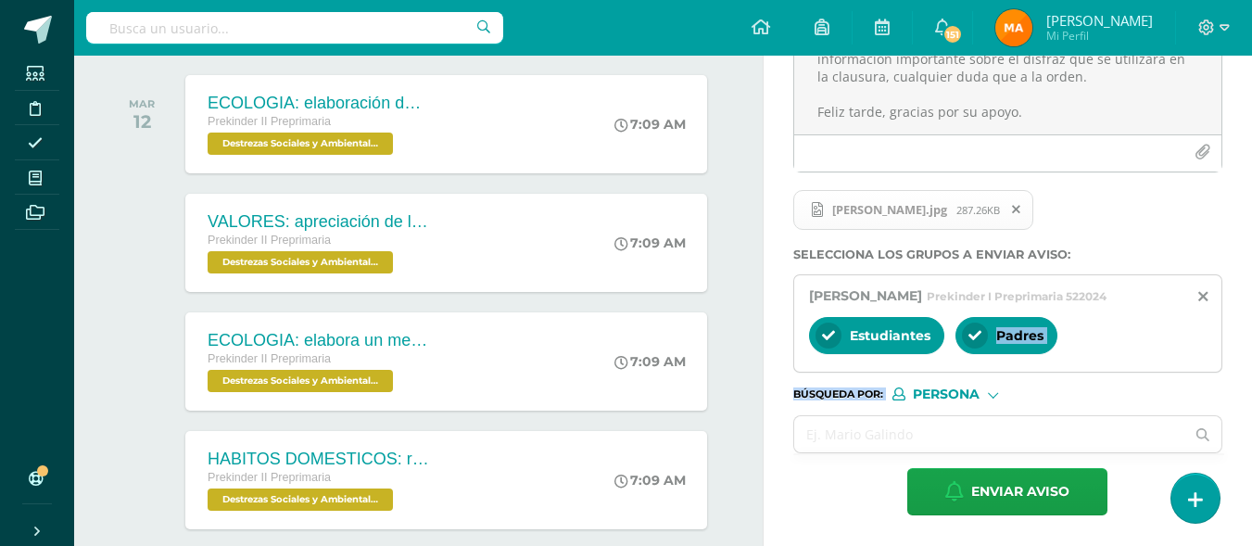
scroll to position [234, 0]
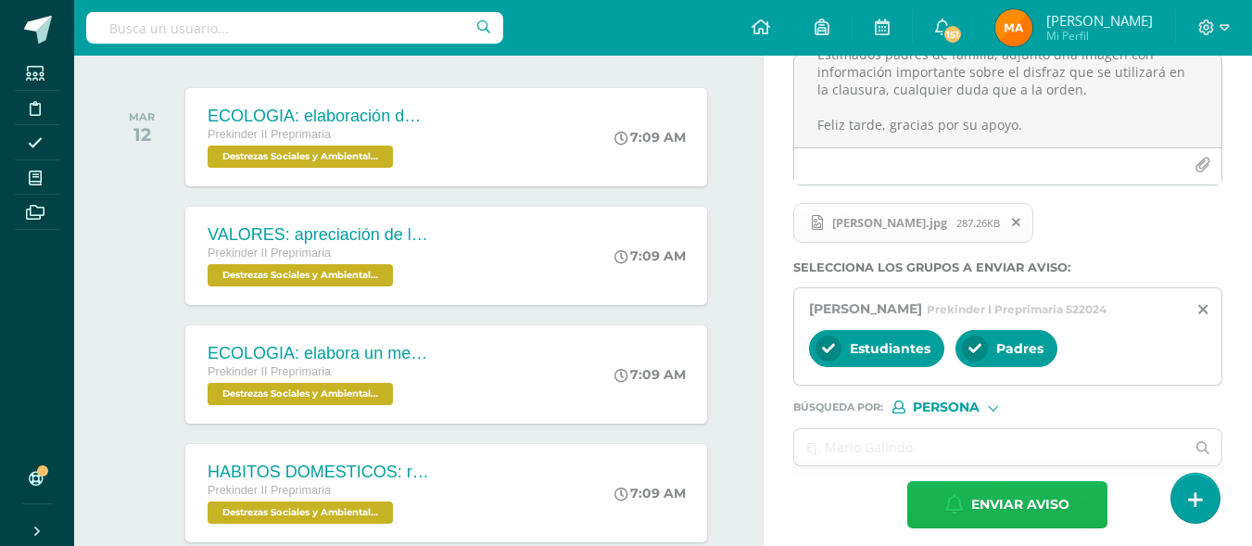
click at [1054, 507] on span "Enviar aviso" at bounding box center [1020, 504] width 98 height 45
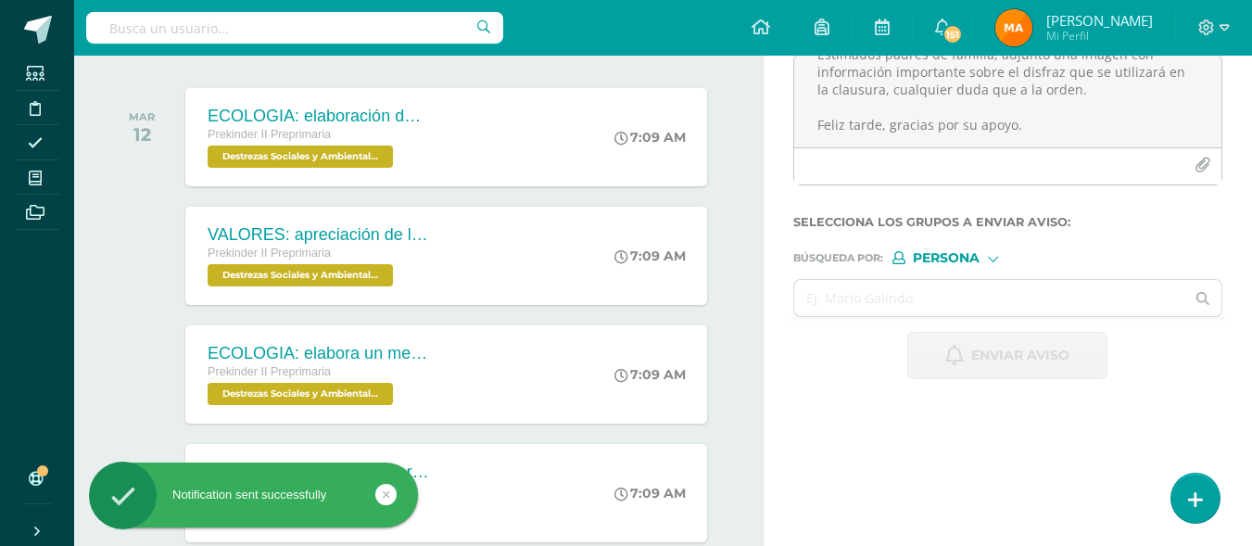
scroll to position [0, 0]
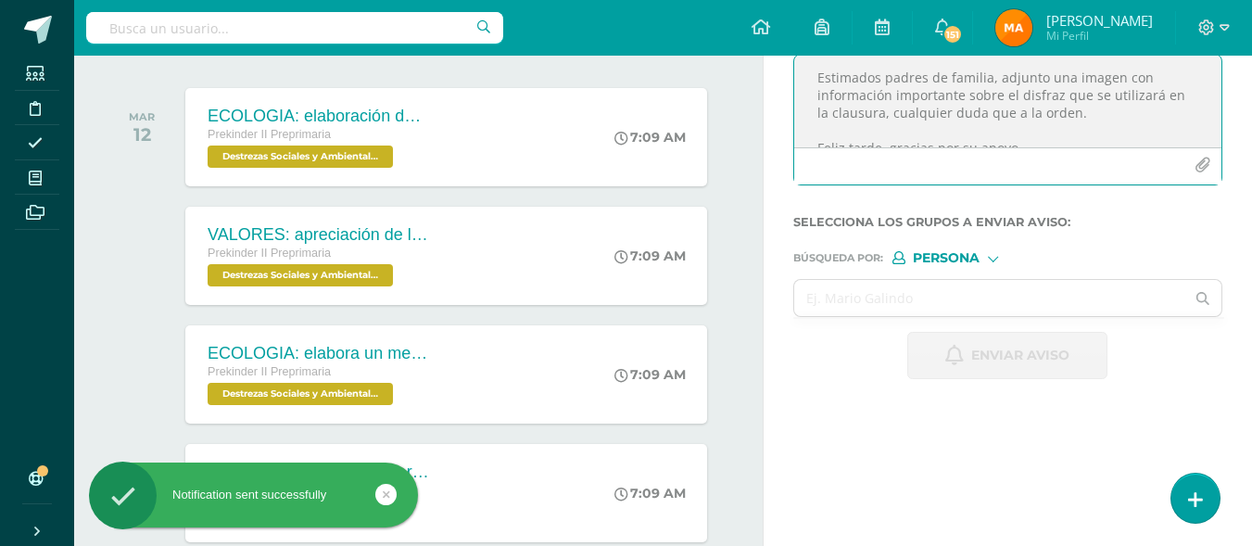
click at [996, 108] on textarea "Estimados padres de familia, adjunto una imagen con información importante sobr…" at bounding box center [1007, 101] width 427 height 93
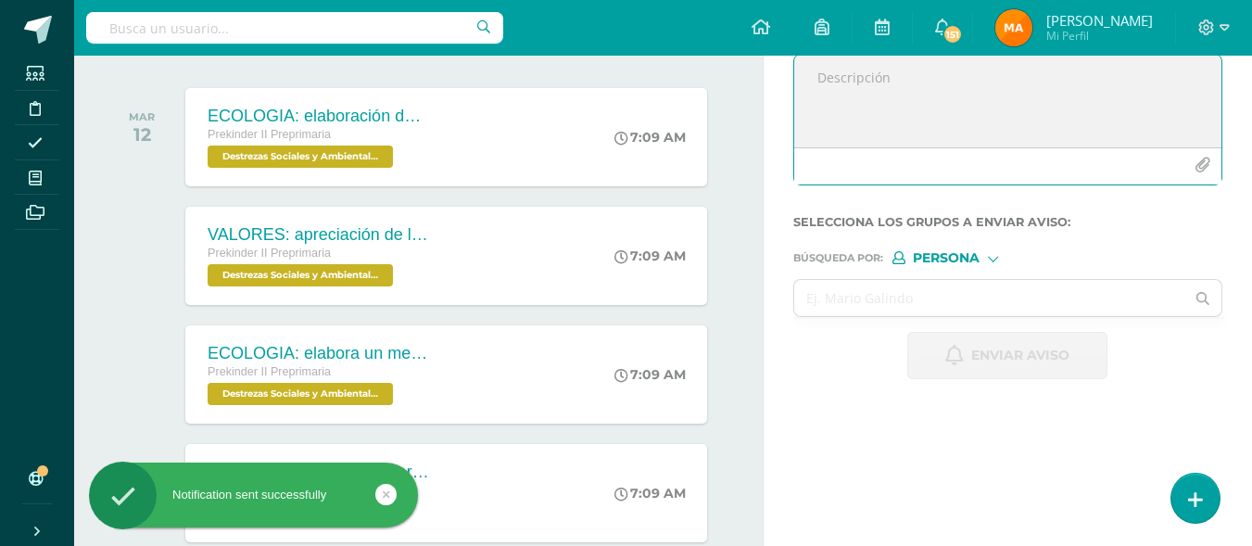
paste textarea "Estimados padres de familia, adjunto una imagen con información importante sobr…"
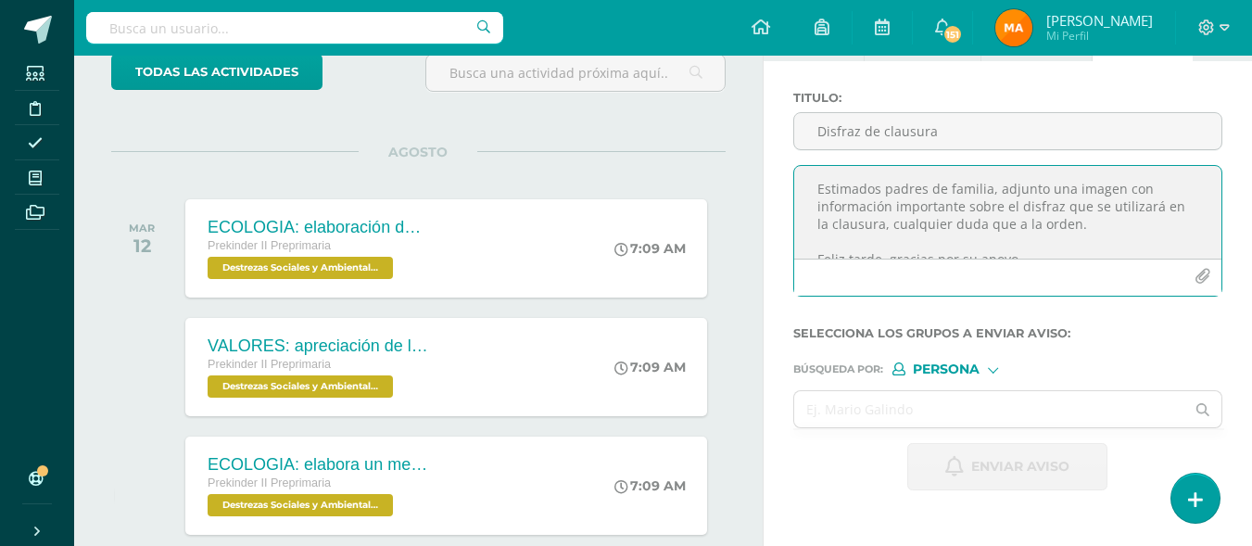
scroll to position [111, 0]
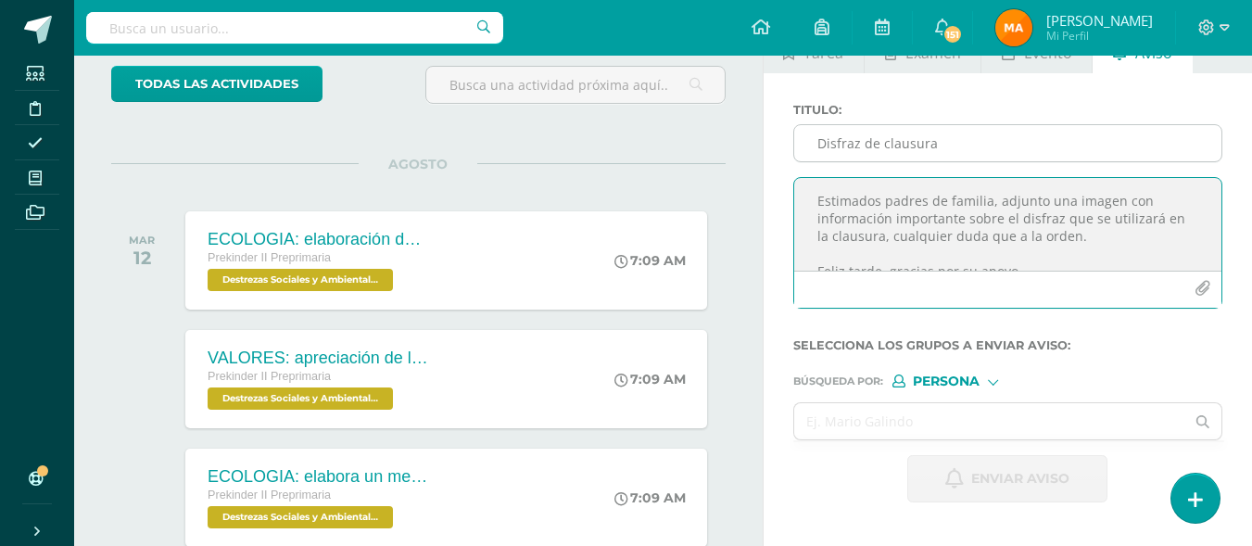
type textarea "Estimados padres de familia, adjunto una imagen con información importante sobr…"
click at [837, 154] on input "Disfraz de clausura" at bounding box center [1007, 143] width 427 height 36
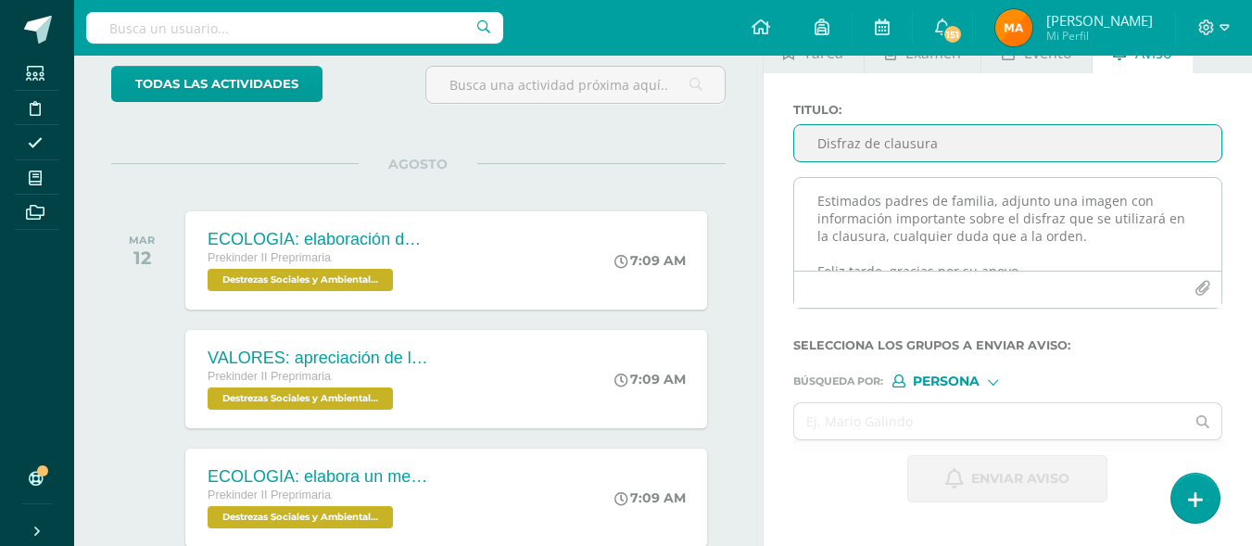
type input "Disfraz de clausura"
click at [1191, 290] on button "button" at bounding box center [1202, 289] width 36 height 36
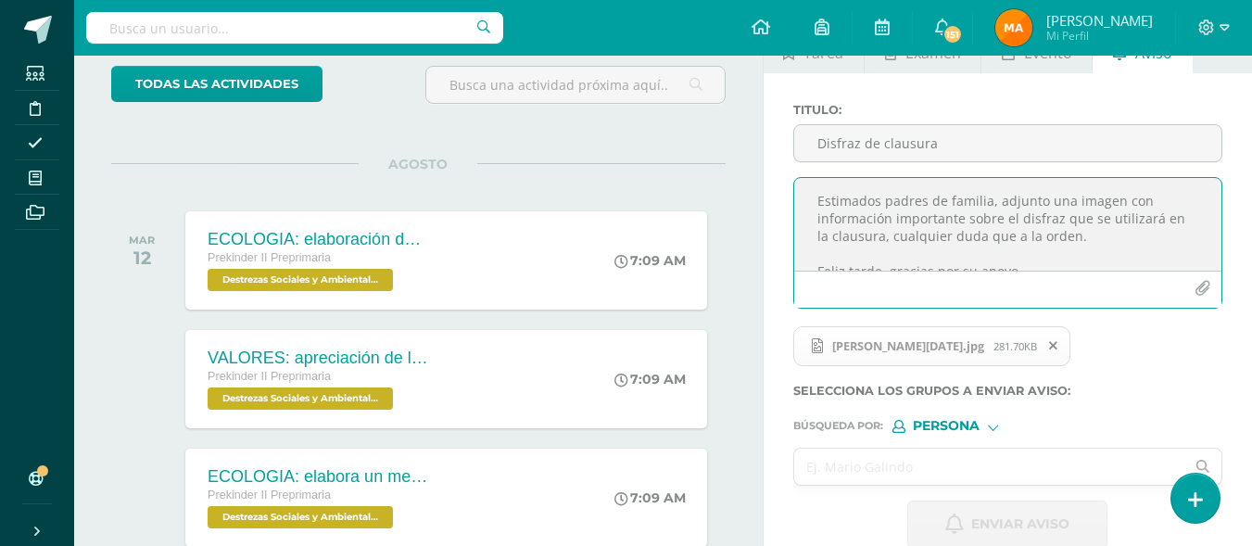
click at [898, 465] on input "text" at bounding box center [989, 467] width 391 height 36
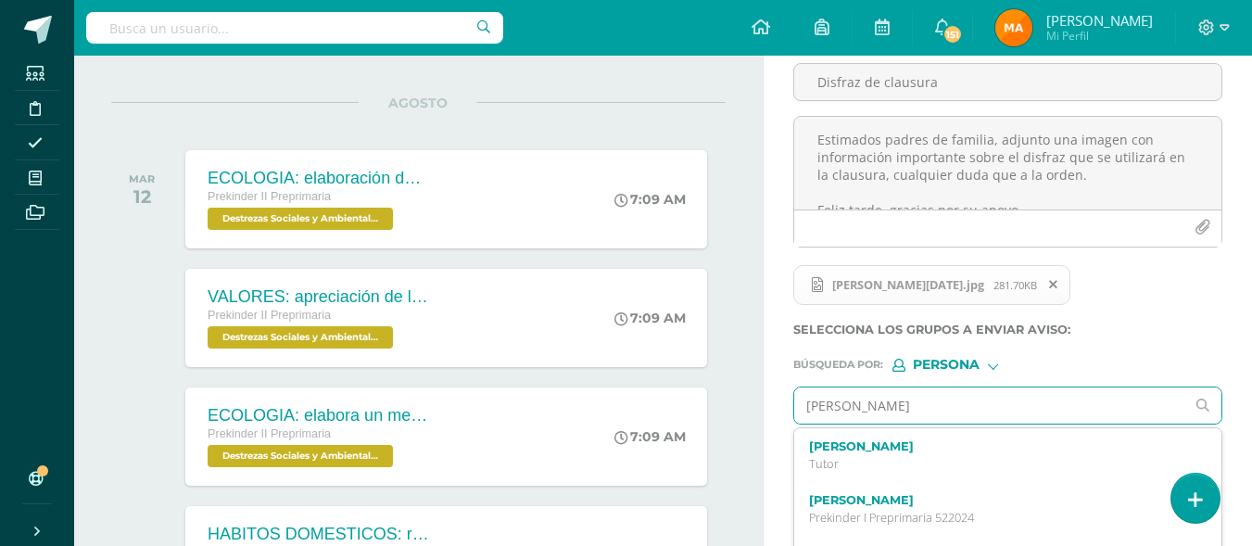
scroll to position [173, 0]
type input "Maria Luc"
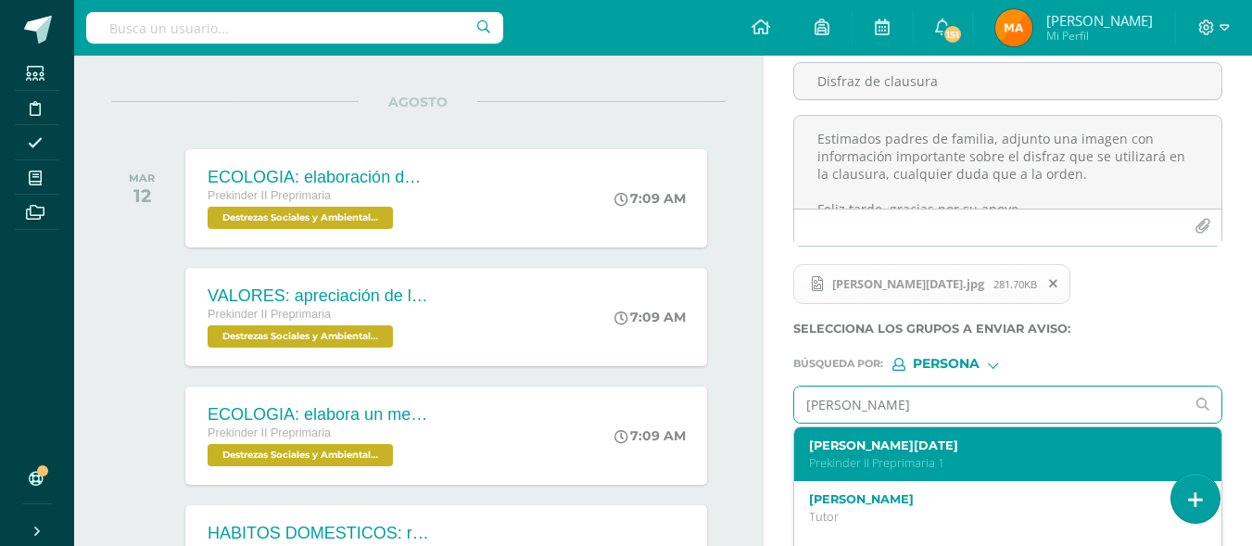
click at [911, 463] on p "Prekinder II Preprimaria 1" at bounding box center [1000, 463] width 382 height 16
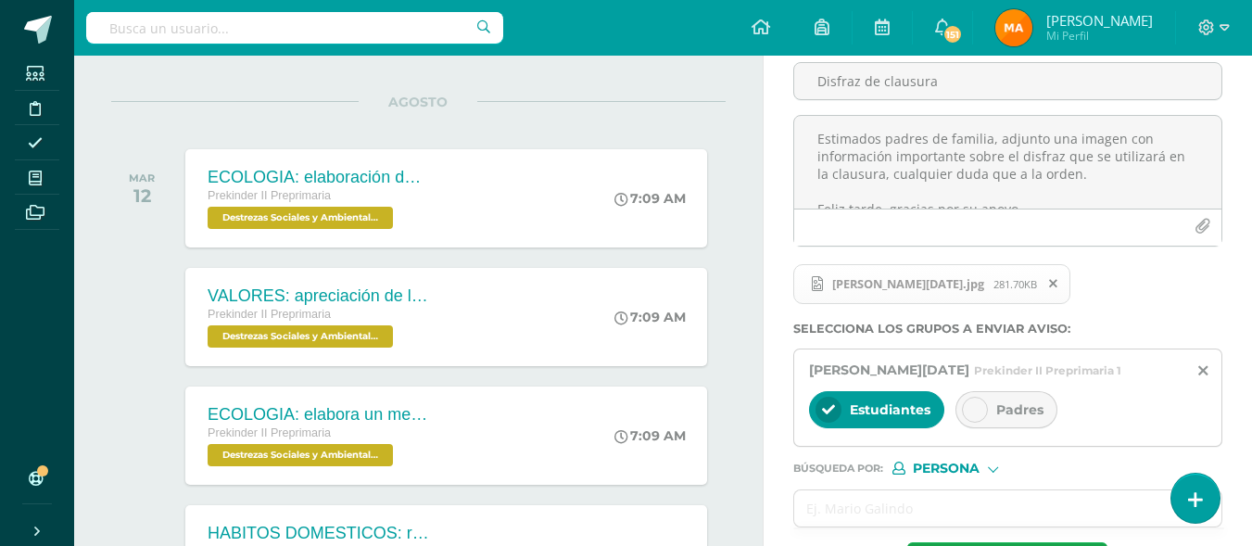
click at [994, 403] on div "Padres" at bounding box center [1007, 409] width 102 height 37
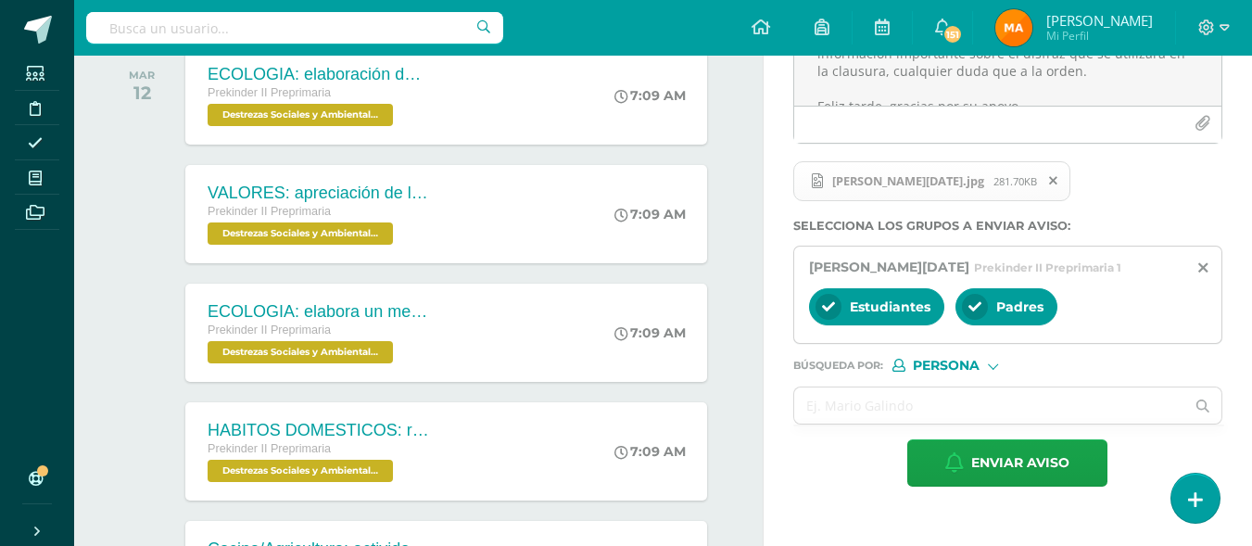
scroll to position [297, 0]
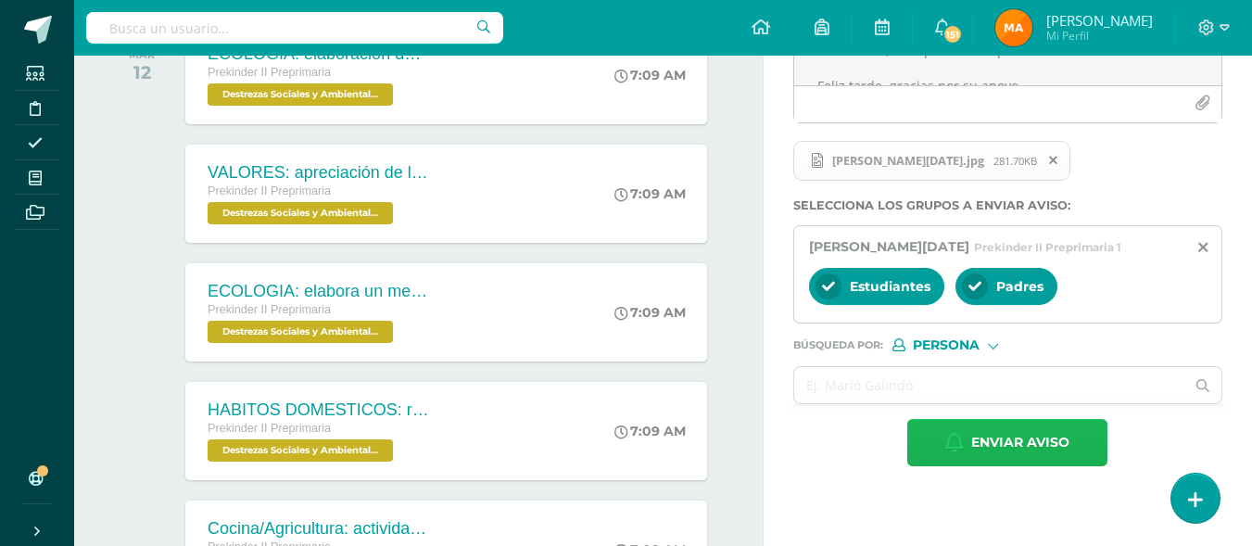
click at [989, 447] on span "Enviar aviso" at bounding box center [1020, 442] width 98 height 45
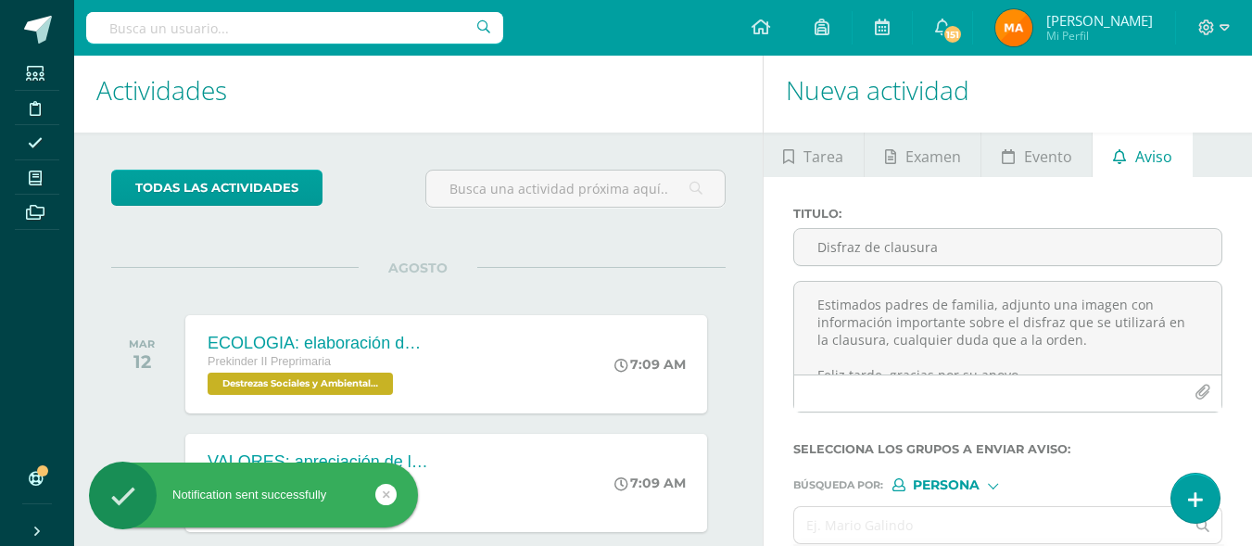
scroll to position [0, 0]
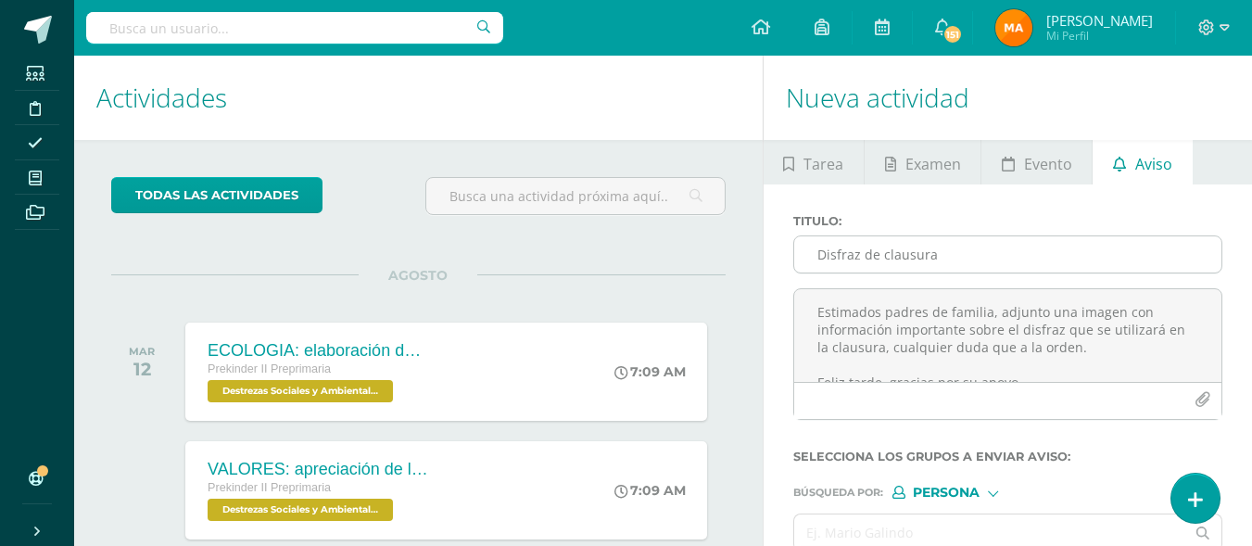
click at [1131, 249] on input "Disfraz de clausura" at bounding box center [1007, 254] width 427 height 36
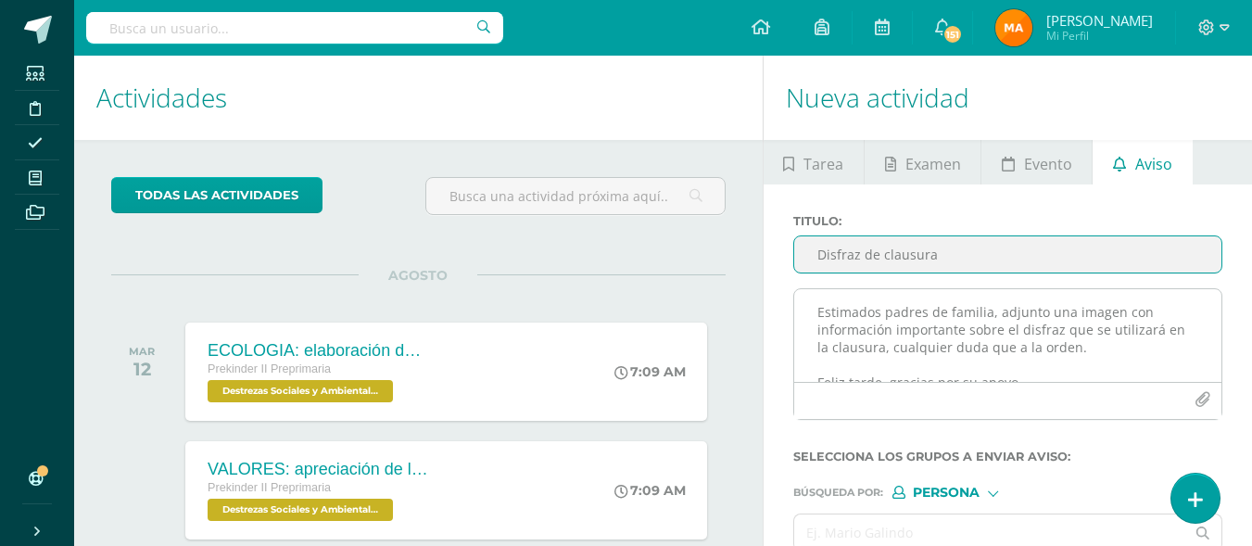
type input "Disfraz de clausura"
click at [942, 311] on textarea "Estimados padres de familia, adjunto una imagen con información importante sobr…" at bounding box center [1007, 335] width 427 height 93
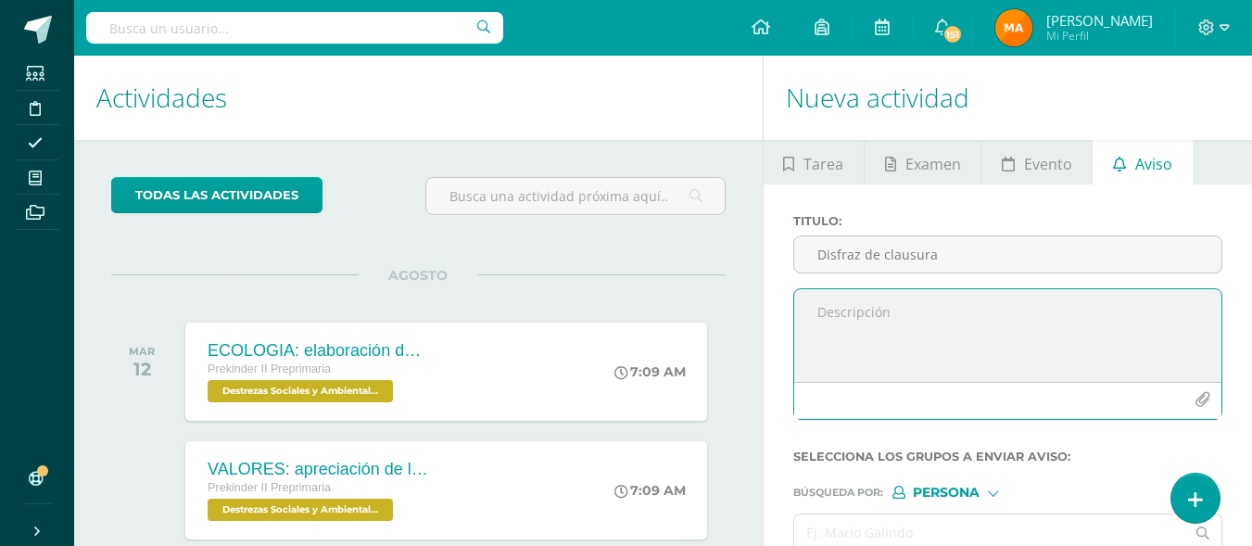
paste textarea "Estimados padres de familia, adjunto una imagen con información importante sobr…"
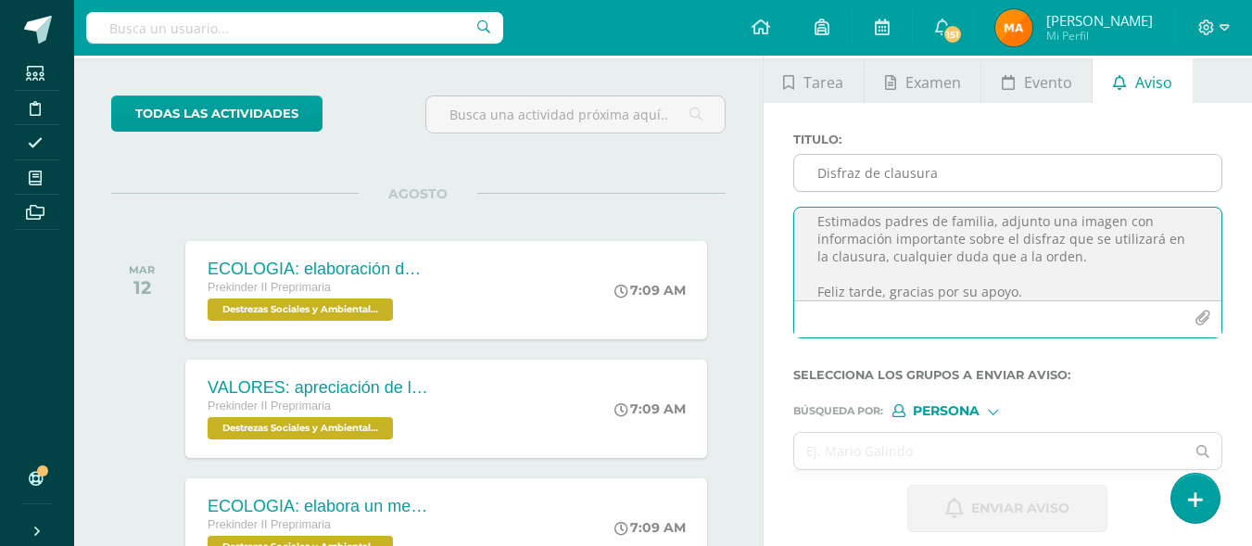
scroll to position [93, 0]
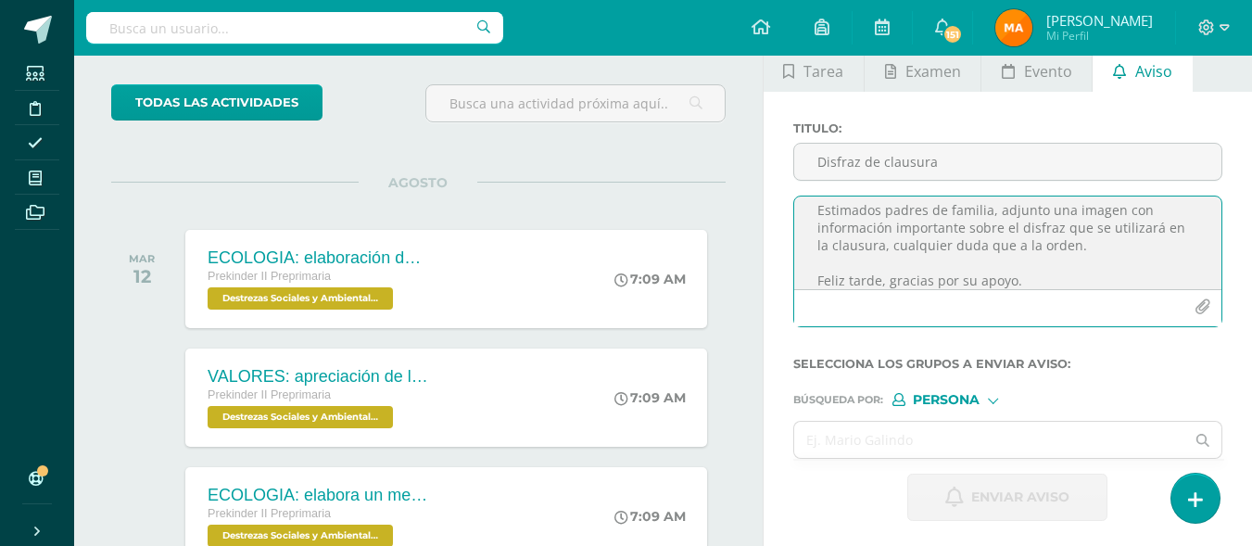
type textarea "Estimados padres de familia, adjunto una imagen con información importante sobr…"
click at [1198, 310] on icon "button" at bounding box center [1203, 307] width 16 height 16
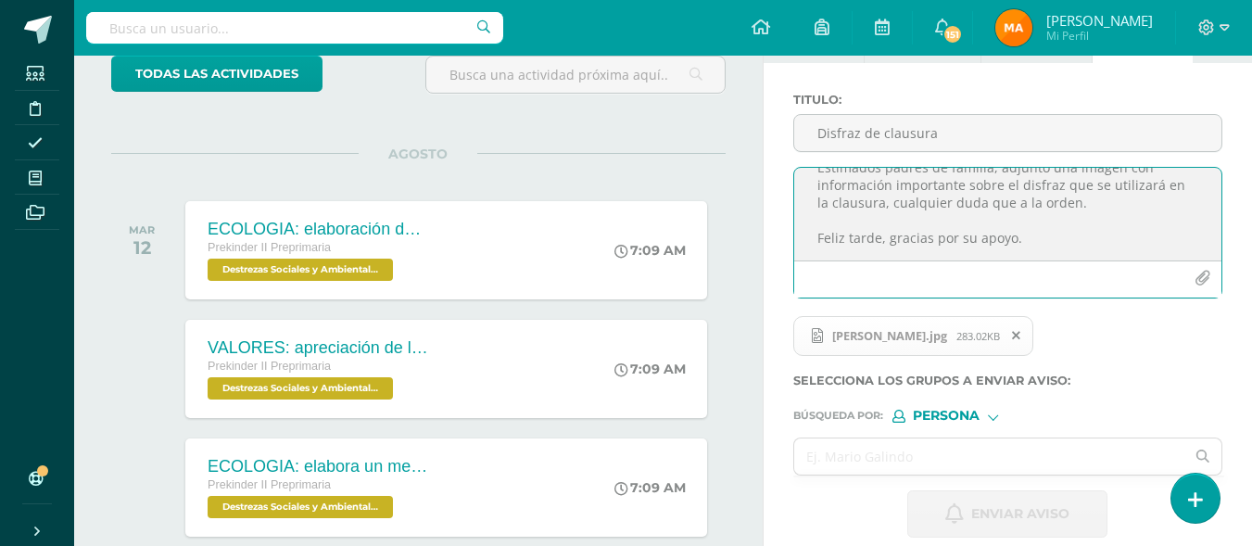
scroll to position [192, 0]
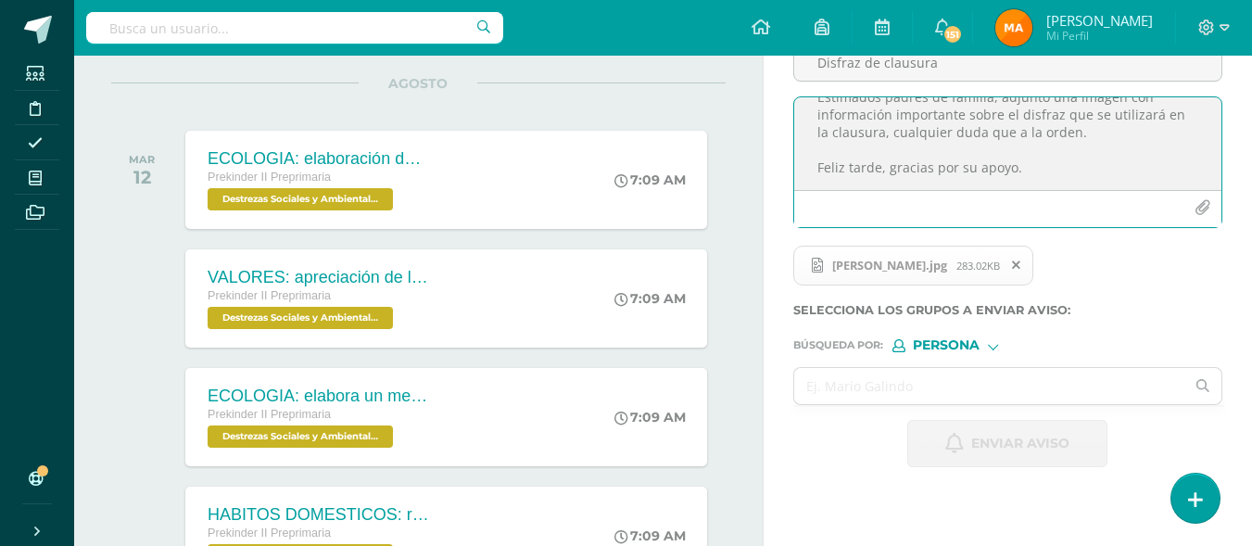
click at [954, 370] on input "text" at bounding box center [989, 386] width 391 height 36
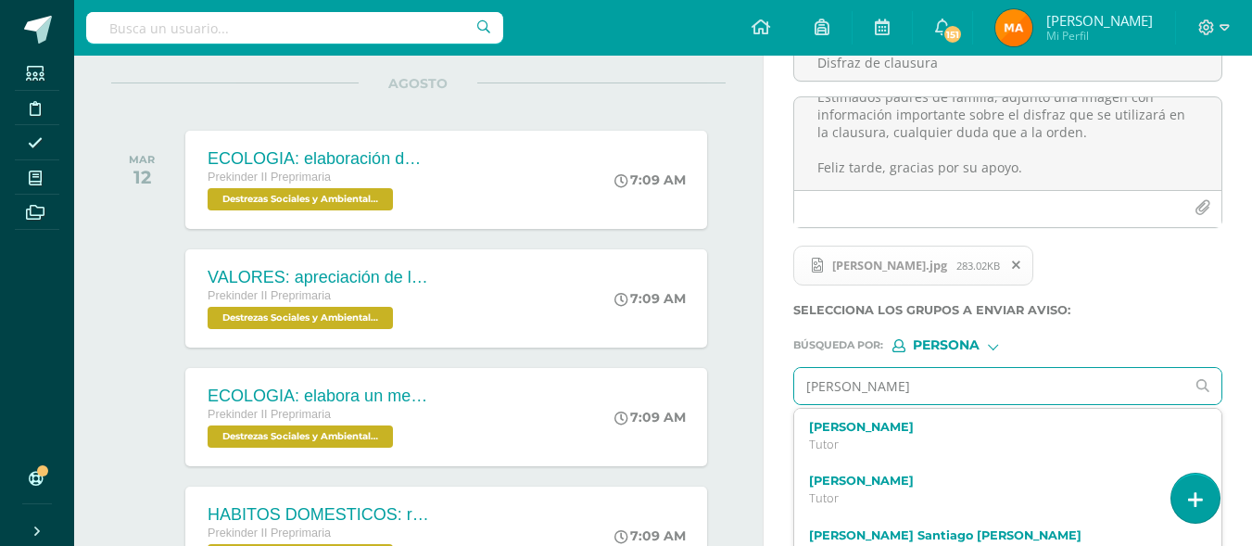
type input "Mateo"
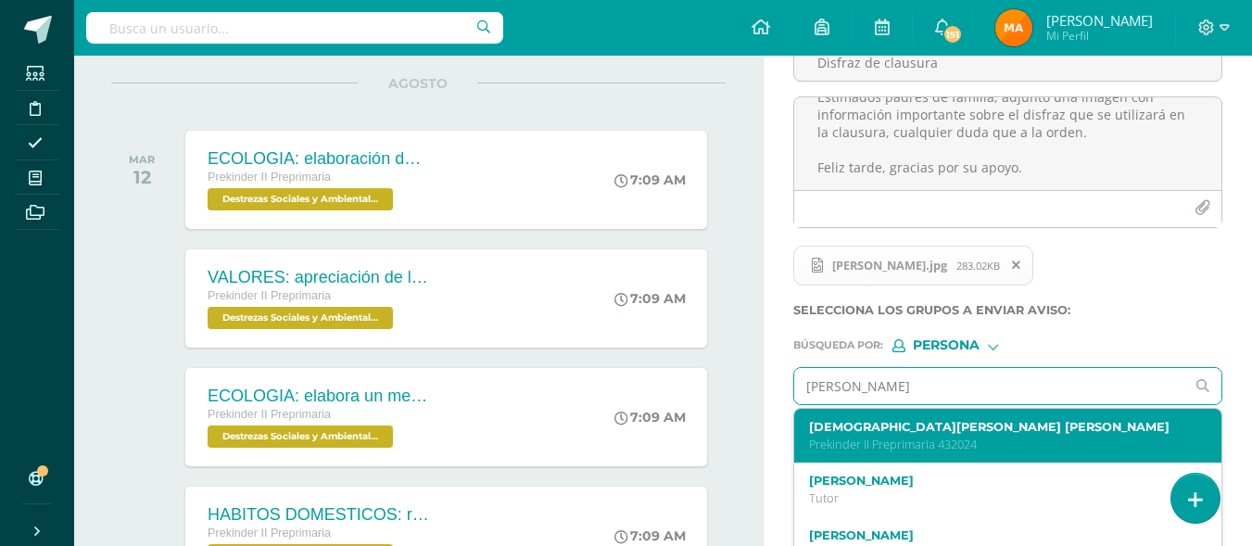
click at [882, 446] on p "Prekinder II Preprimaria 432024" at bounding box center [1000, 445] width 382 height 16
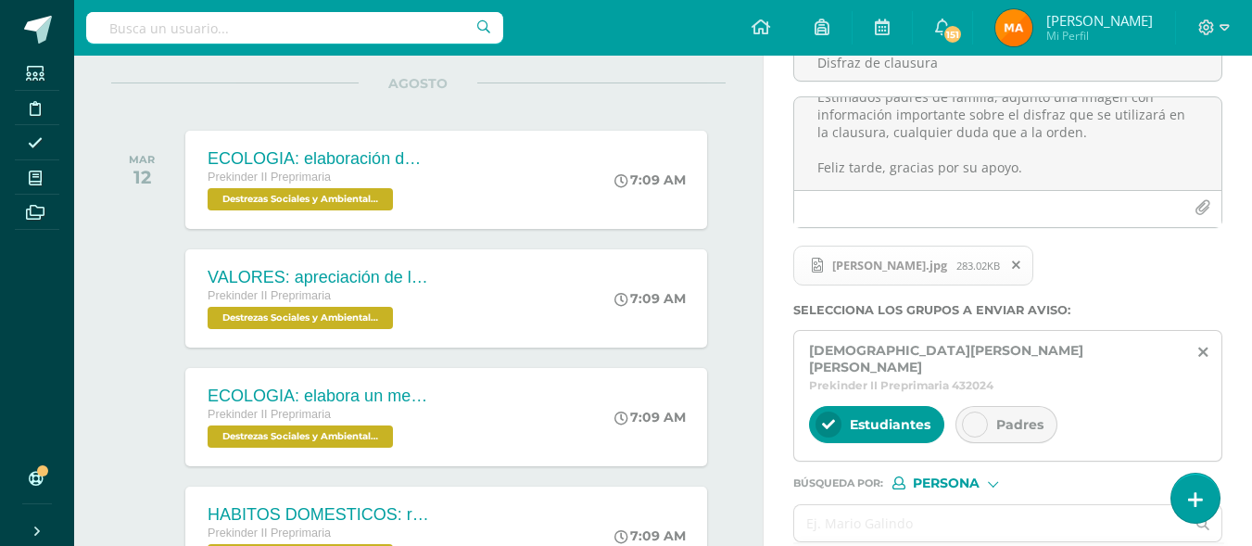
click at [976, 418] on icon at bounding box center [975, 424] width 13 height 13
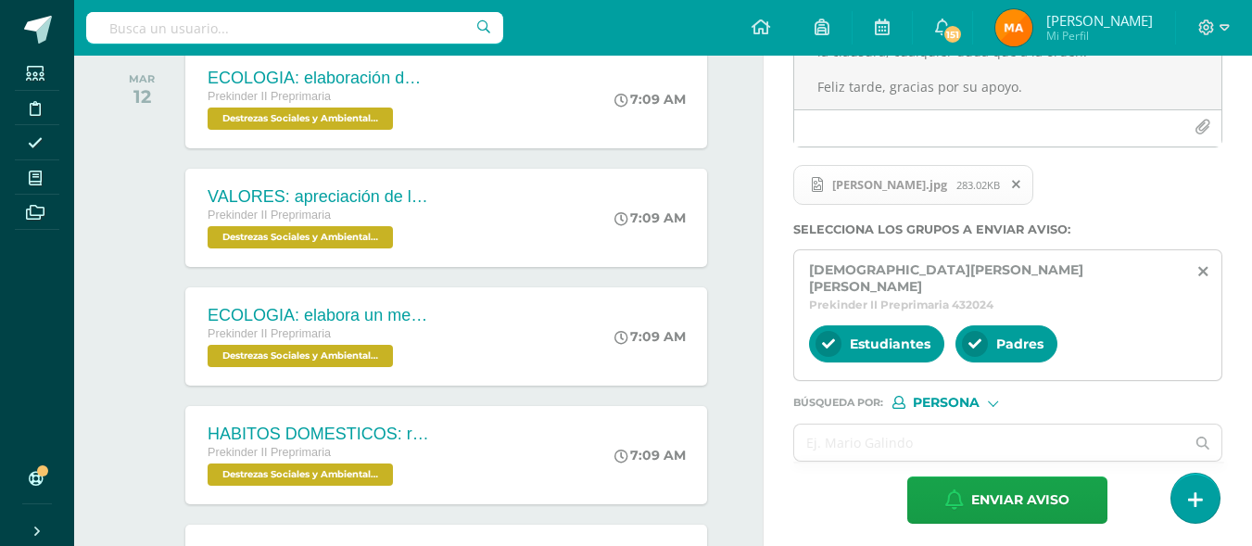
scroll to position [285, 0]
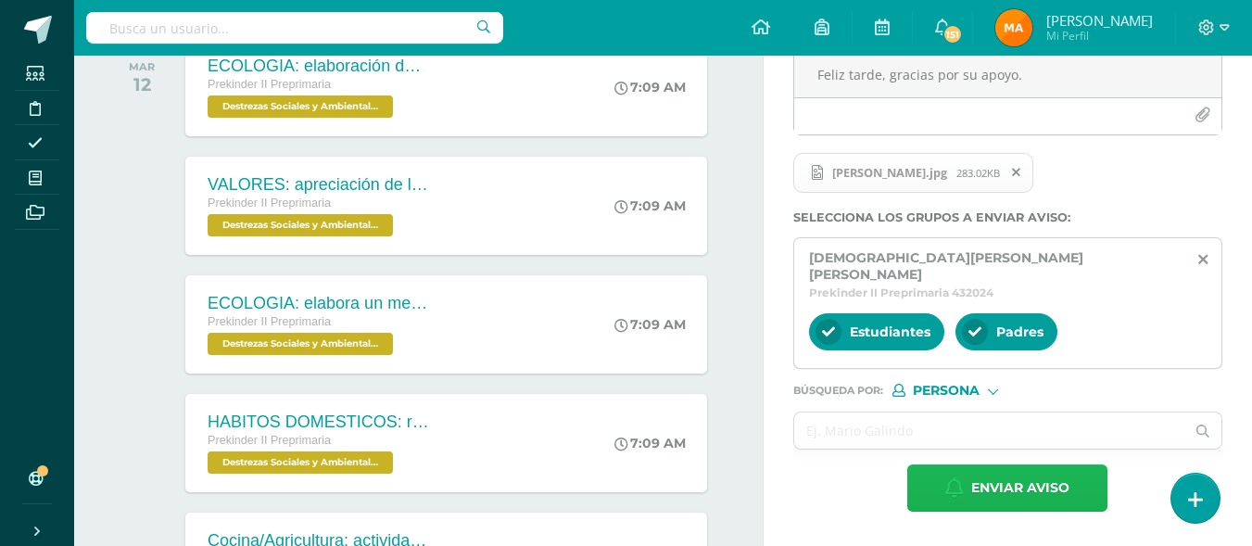
click at [963, 477] on icon "button" at bounding box center [954, 487] width 19 height 20
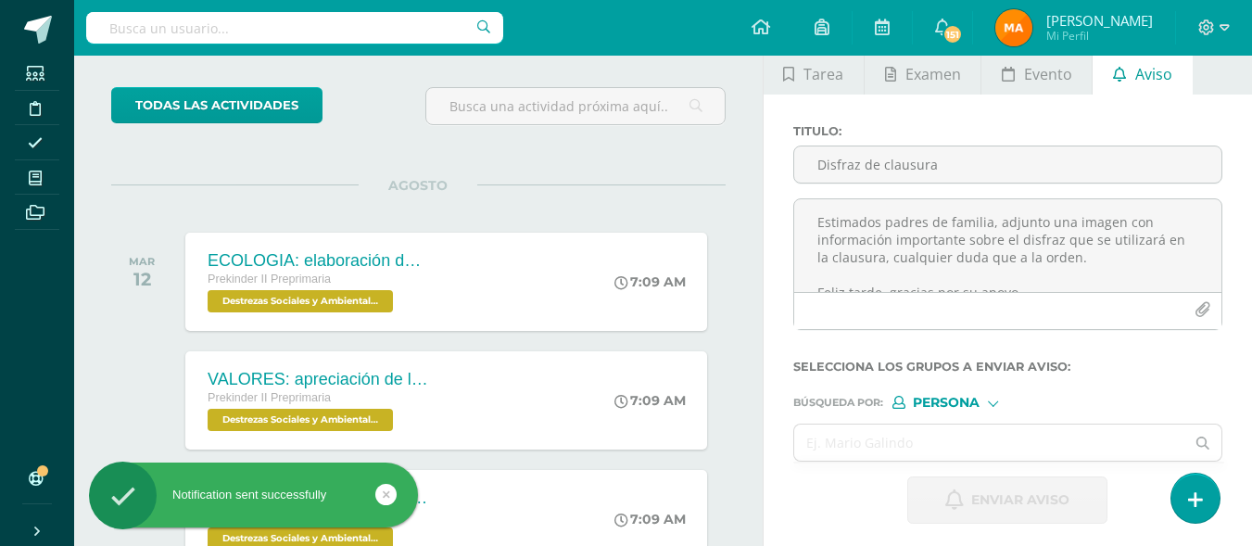
scroll to position [86, 0]
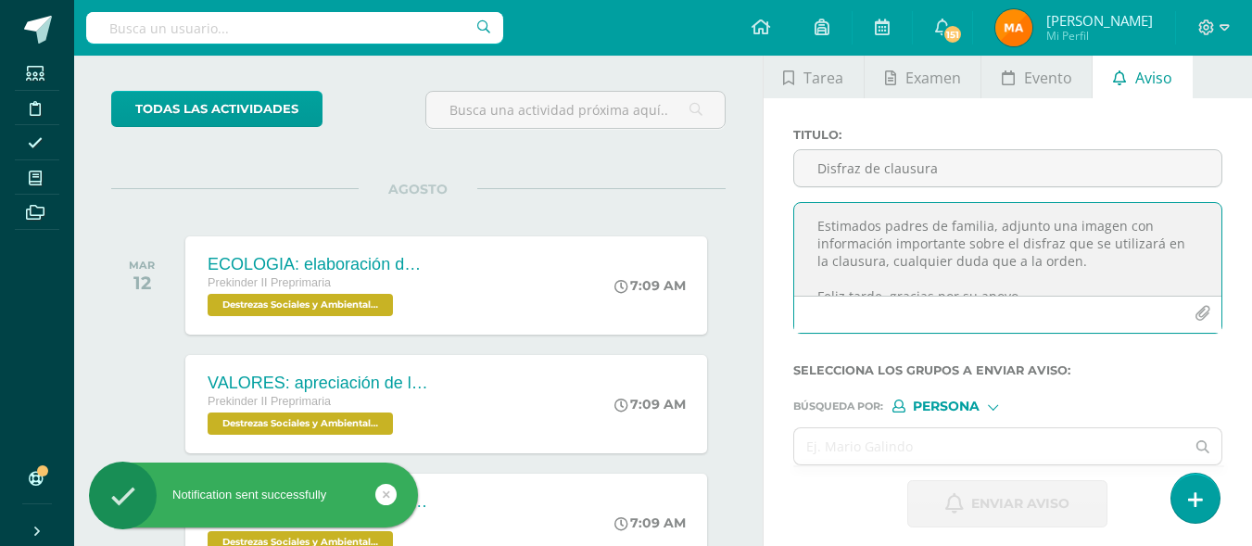
click at [948, 258] on textarea "Estimados padres de familia, adjunto una imagen con información importante sobr…" at bounding box center [1007, 249] width 427 height 93
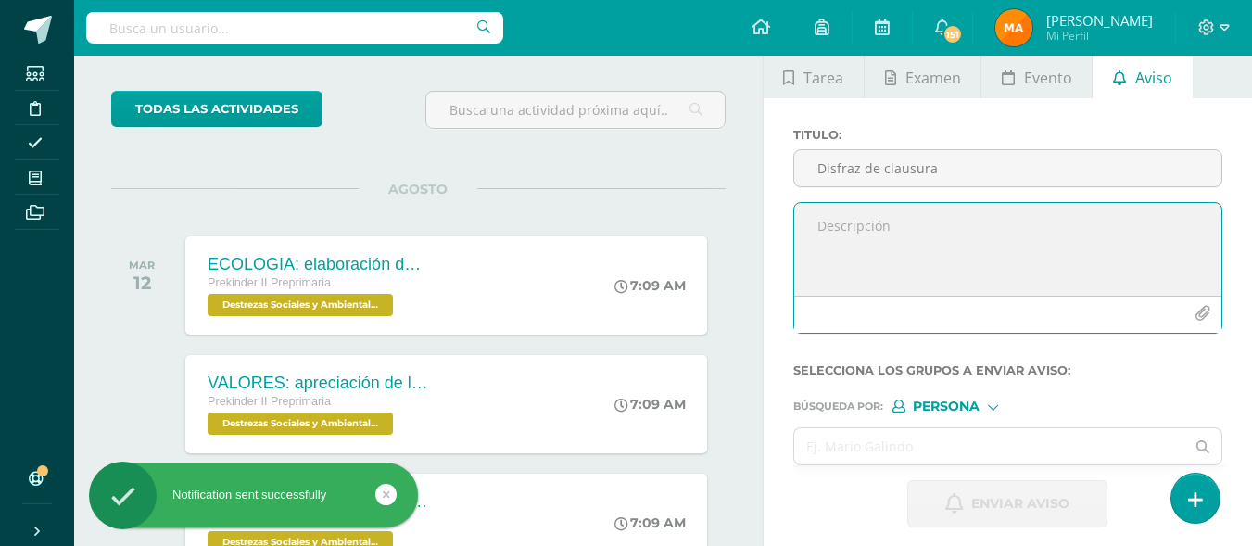
paste textarea "Estimados padres de familia, adjunto una imagen con información importante sobr…"
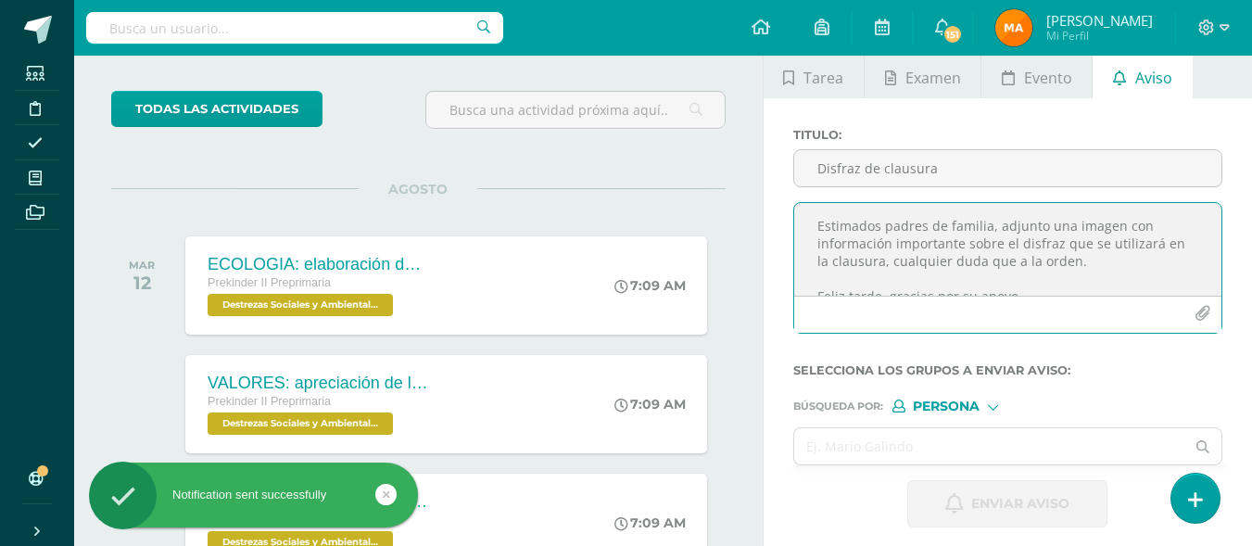
scroll to position [9, 0]
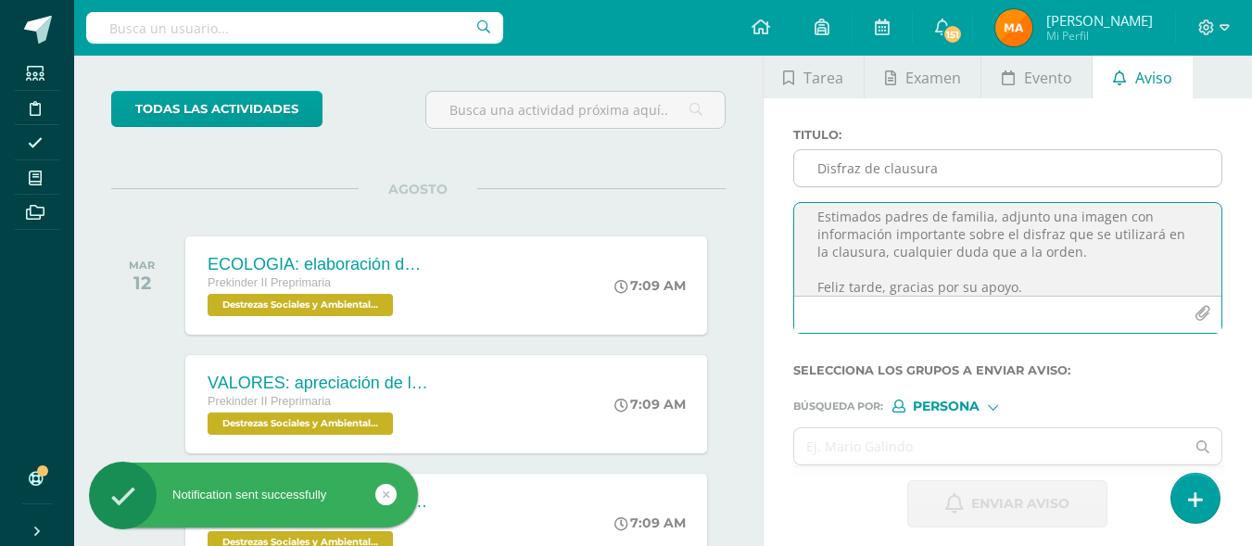
type textarea "Estimados padres de familia, adjunto una imagen con información importante sobr…"
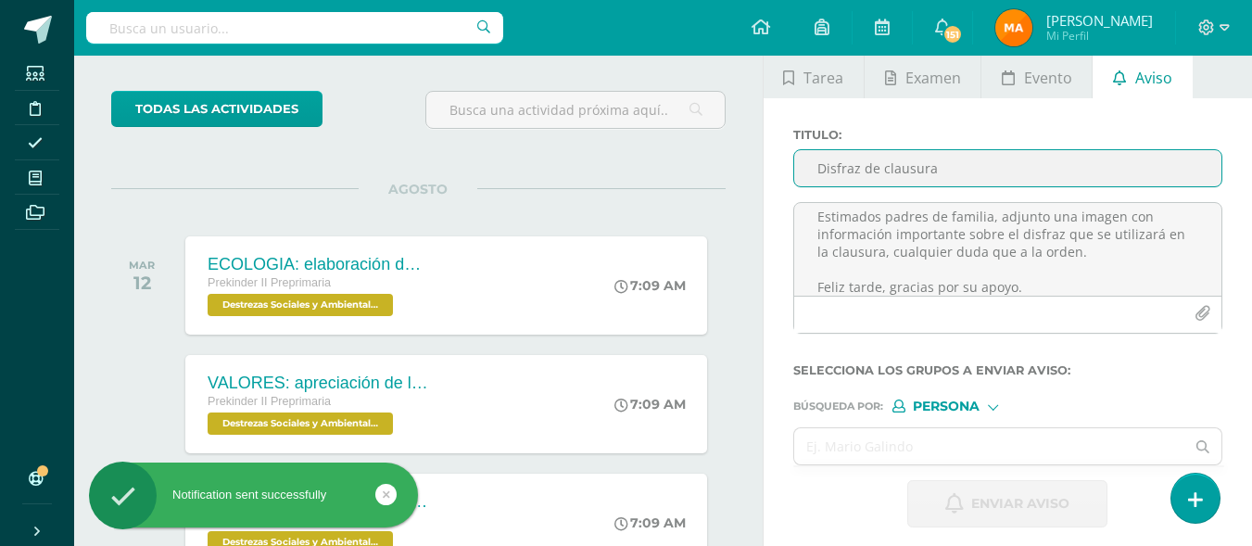
click at [871, 160] on input "Disfraz de clausura" at bounding box center [1007, 168] width 427 height 36
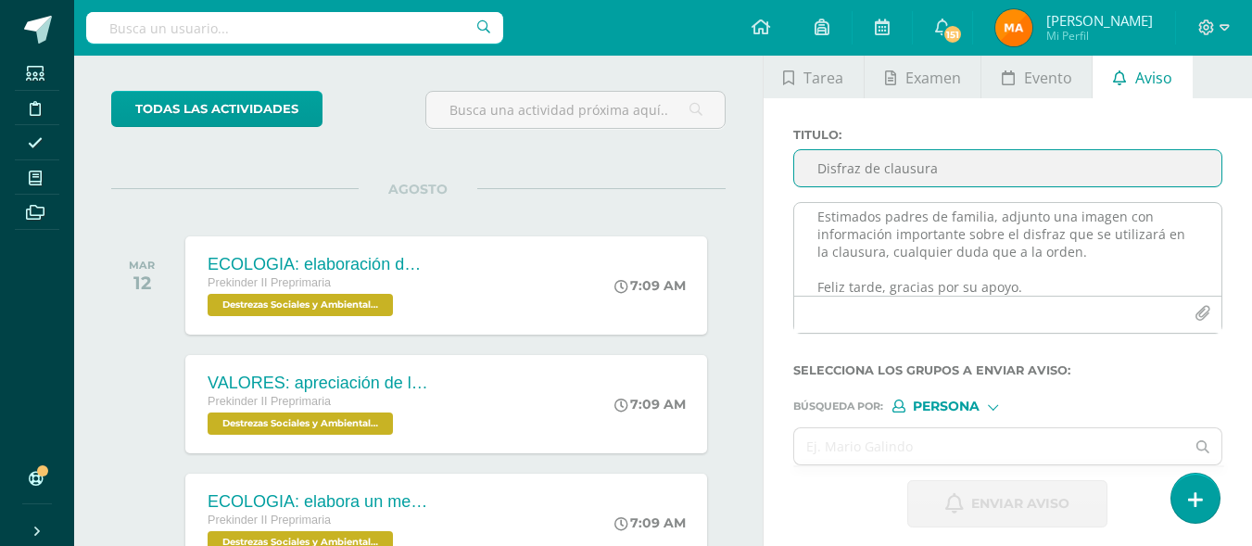
type input "Disfraz de clausura"
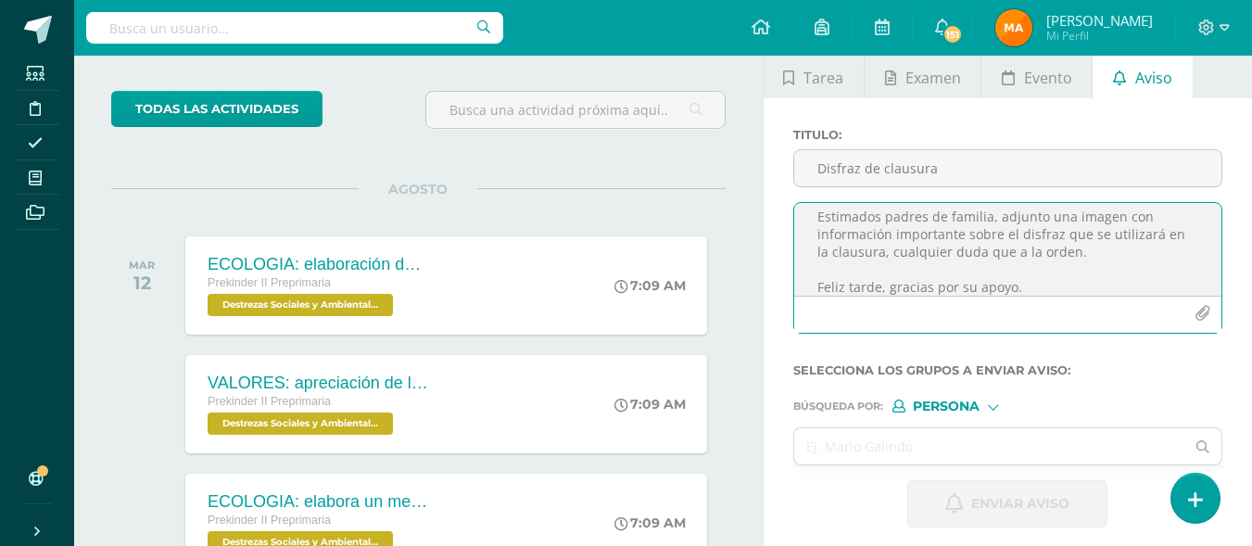
click at [1200, 310] on icon "button" at bounding box center [1203, 314] width 16 height 16
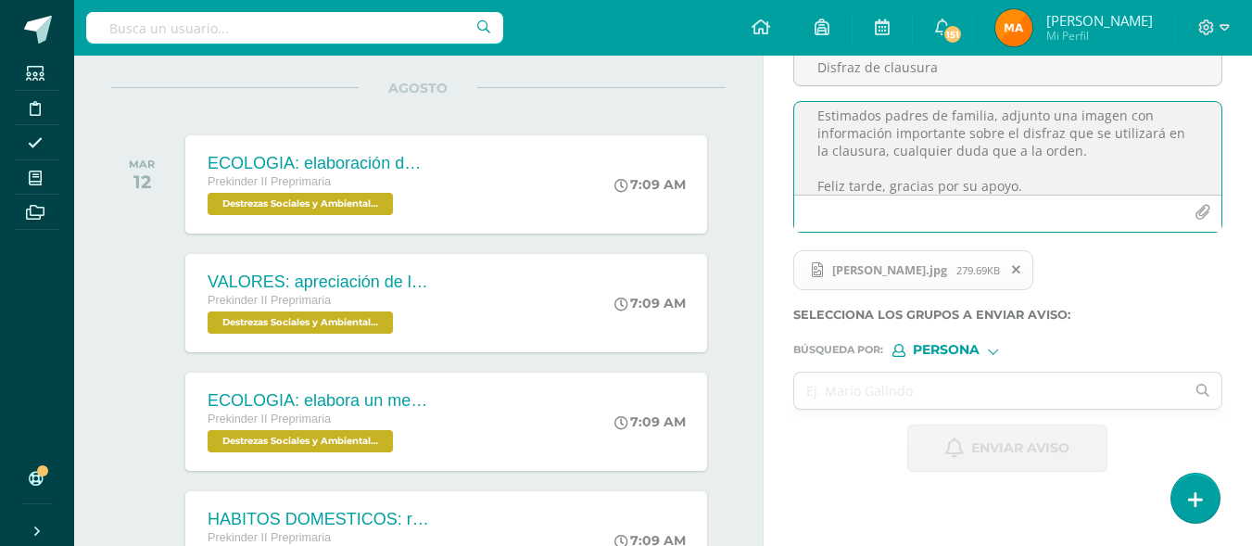
scroll to position [222, 0]
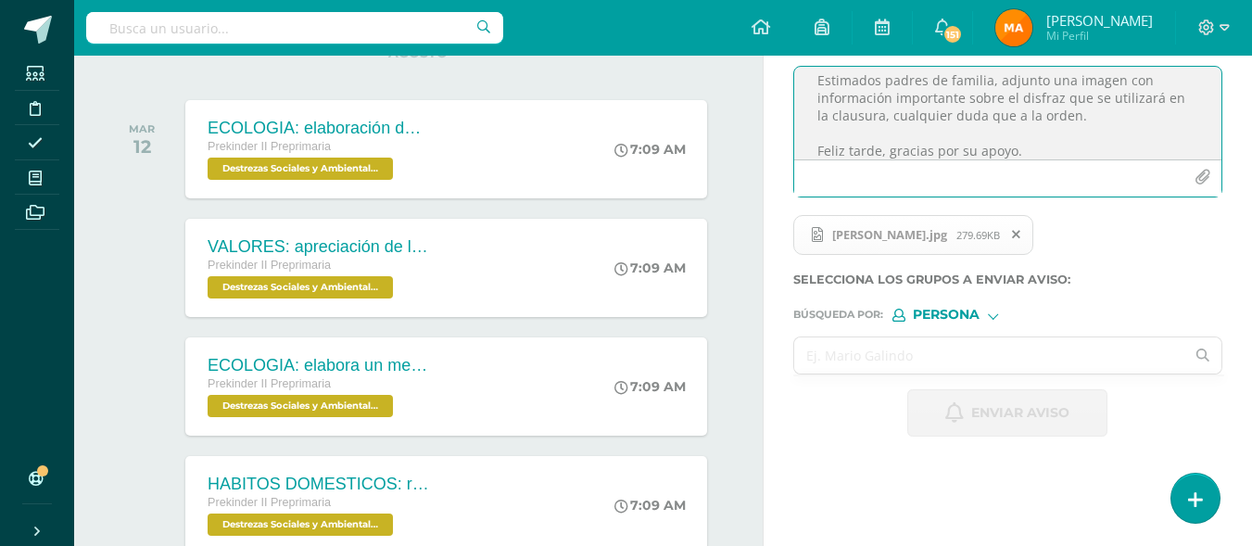
click at [893, 351] on input "text" at bounding box center [989, 355] width 391 height 36
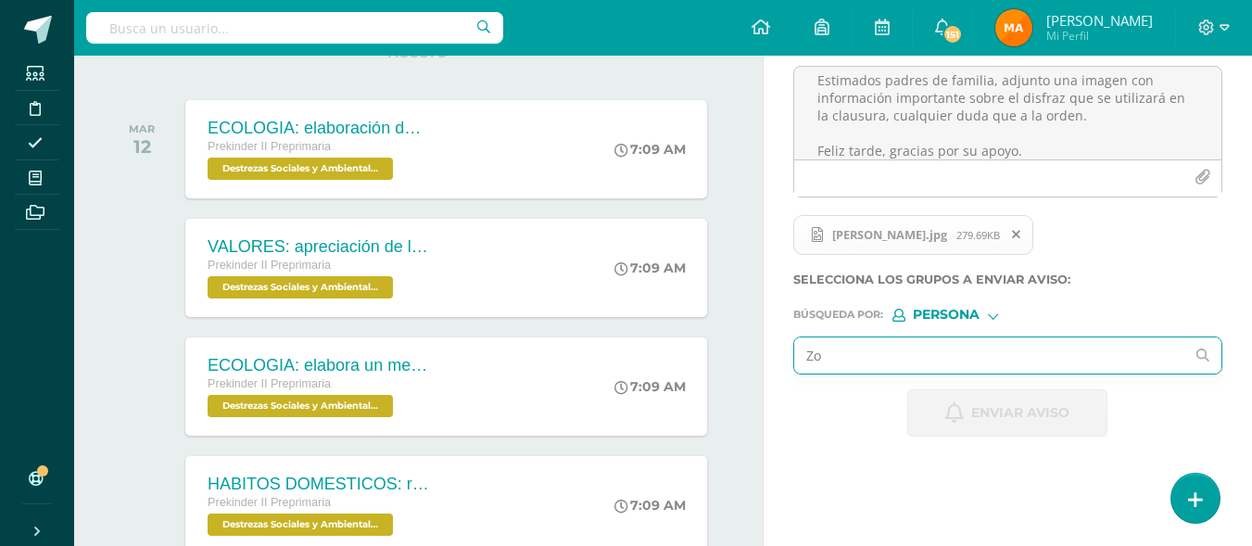
type input "Zoe"
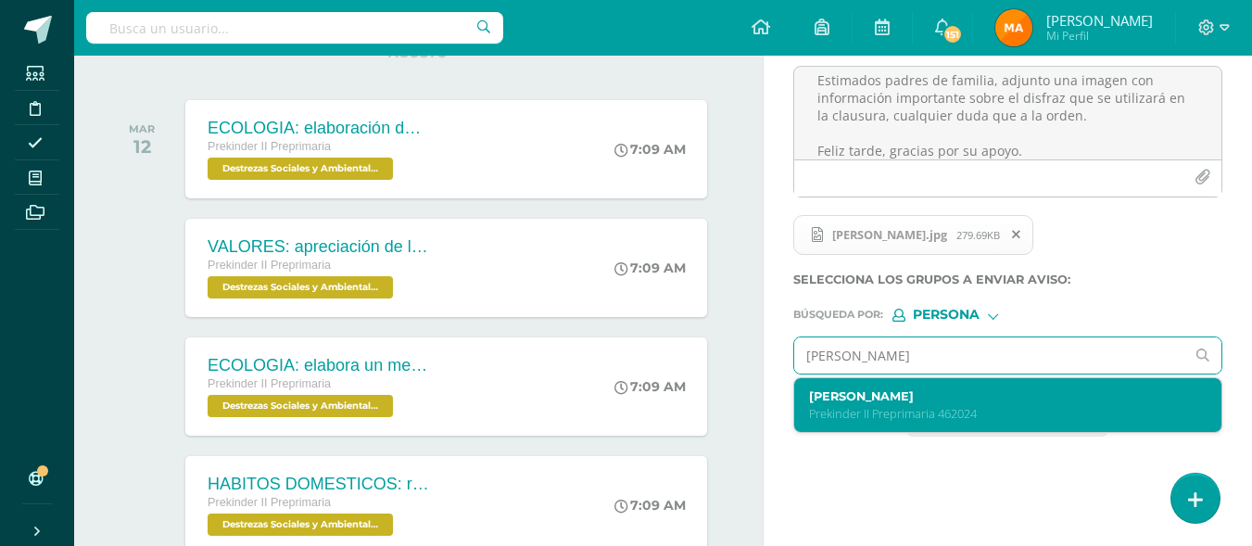
click at [884, 394] on label "Zoe Abigail Alvarez Cazún" at bounding box center [1000, 396] width 382 height 14
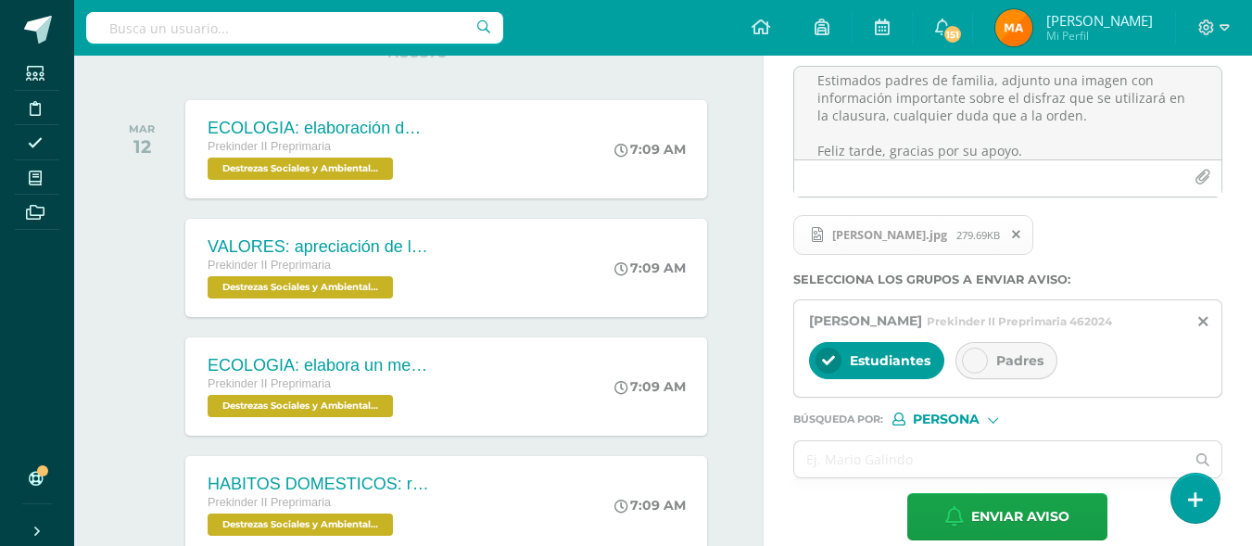
click at [988, 361] on div "Padres" at bounding box center [1007, 360] width 102 height 37
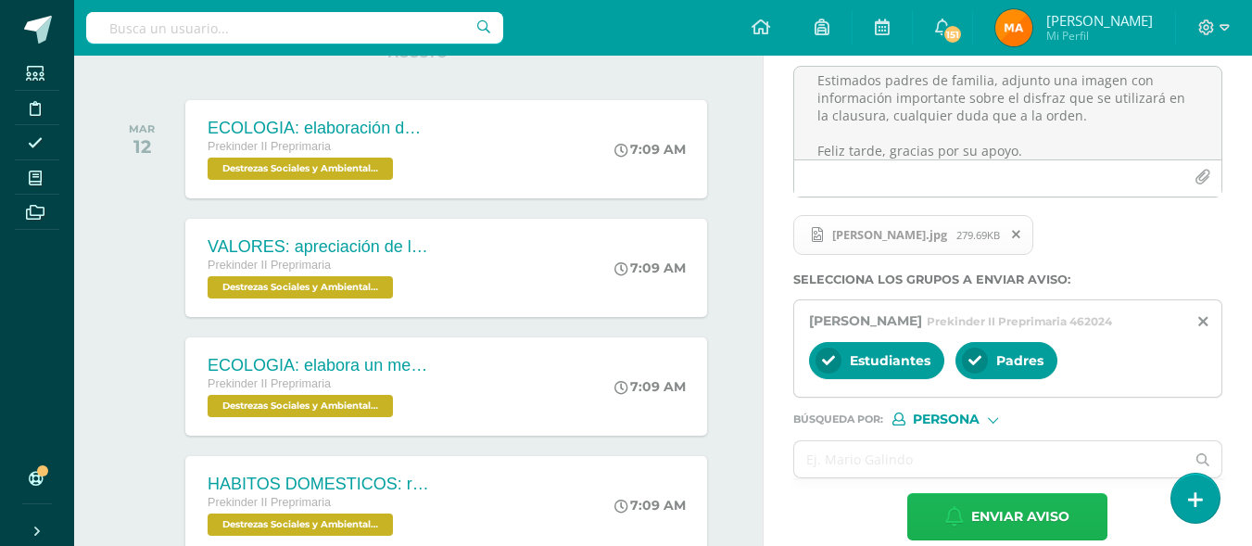
click at [967, 516] on button "Enviar aviso" at bounding box center [1007, 516] width 200 height 47
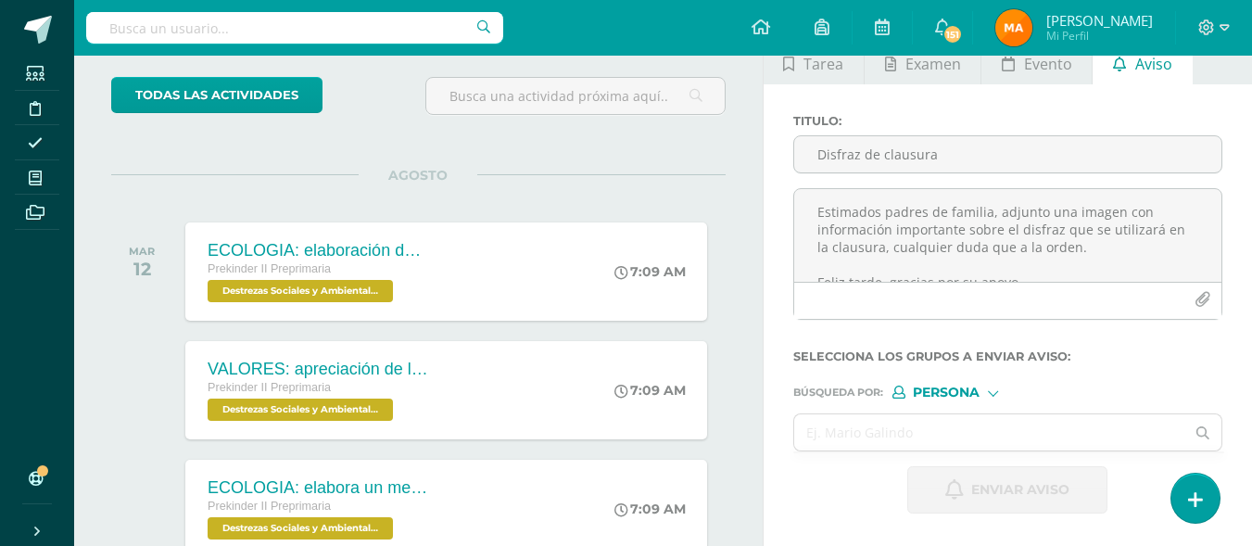
scroll to position [0, 0]
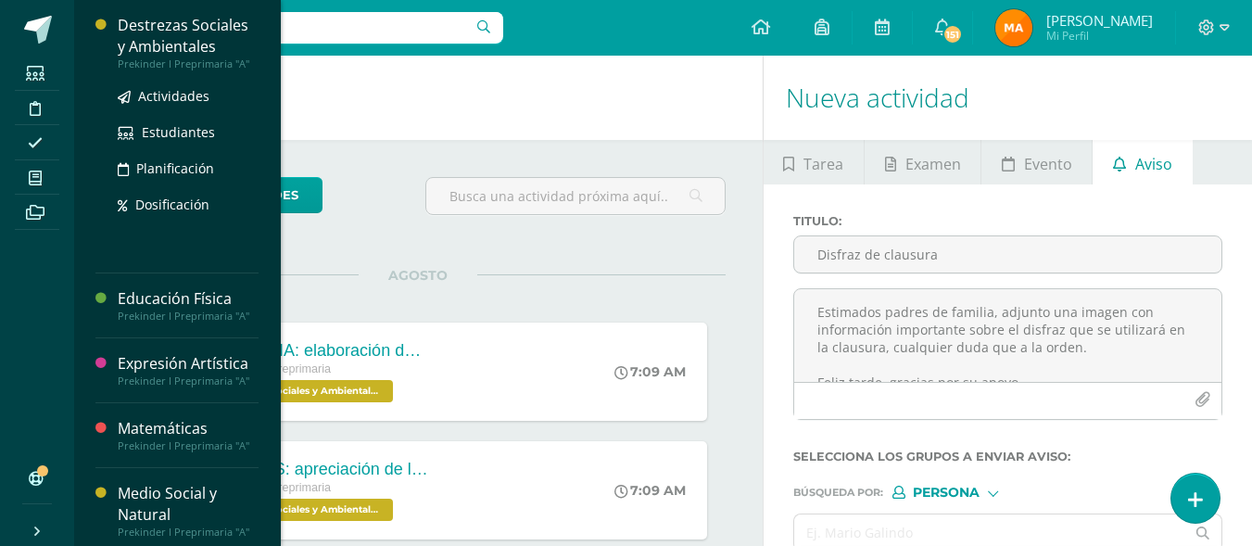
click at [180, 32] on div "Destrezas Sociales y Ambientales" at bounding box center [188, 36] width 141 height 43
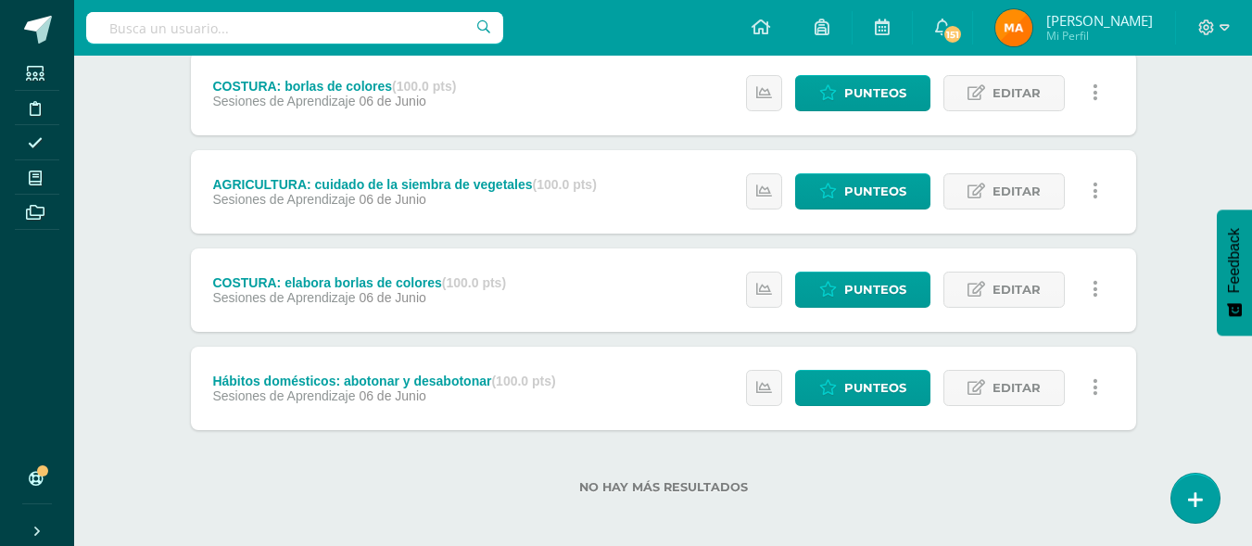
scroll to position [4591, 0]
